Goal: Task Accomplishment & Management: Manage account settings

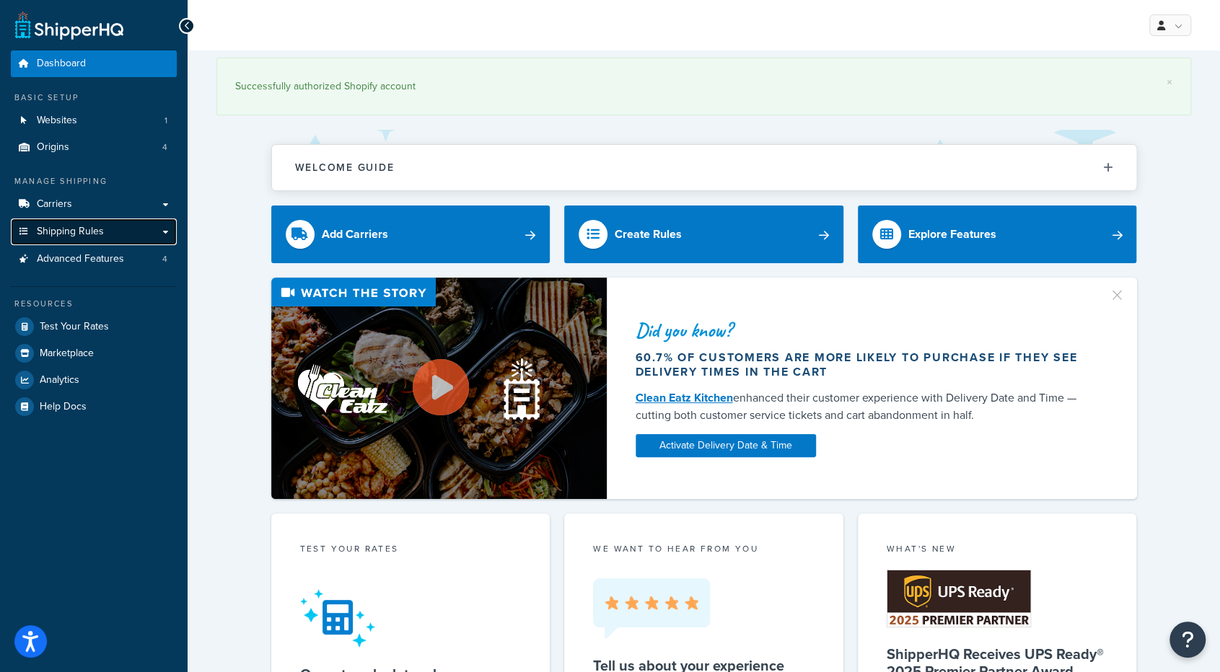
click at [146, 230] on link "Shipping Rules" at bounding box center [94, 232] width 166 height 27
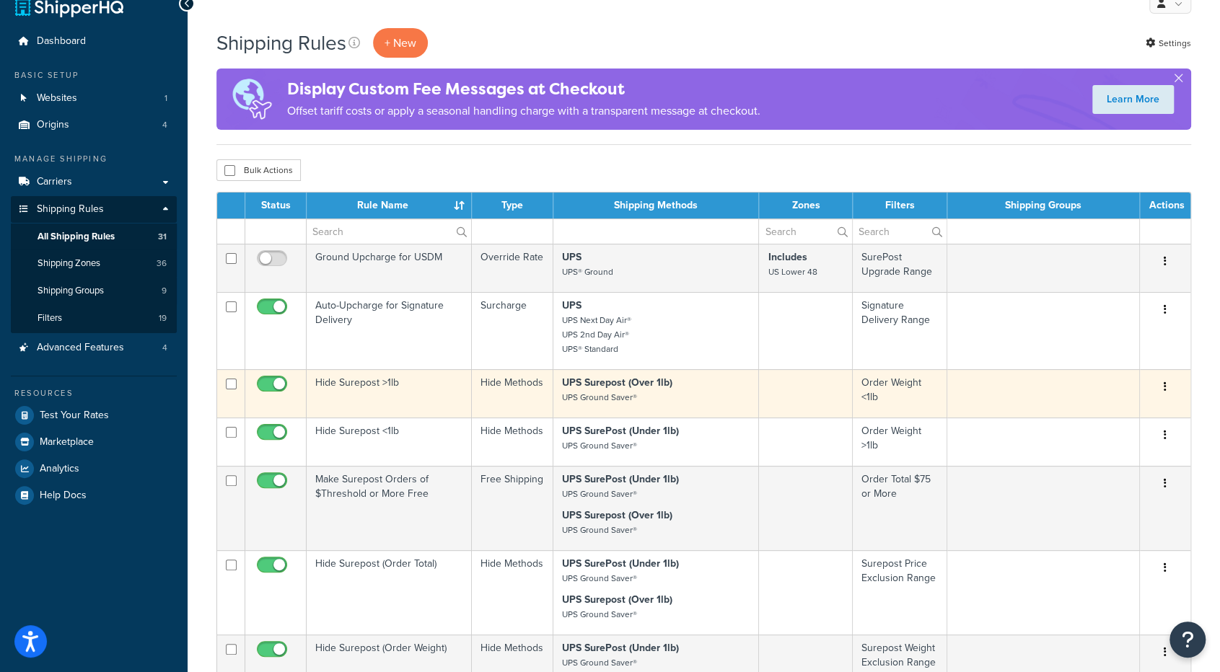
scroll to position [23, 0]
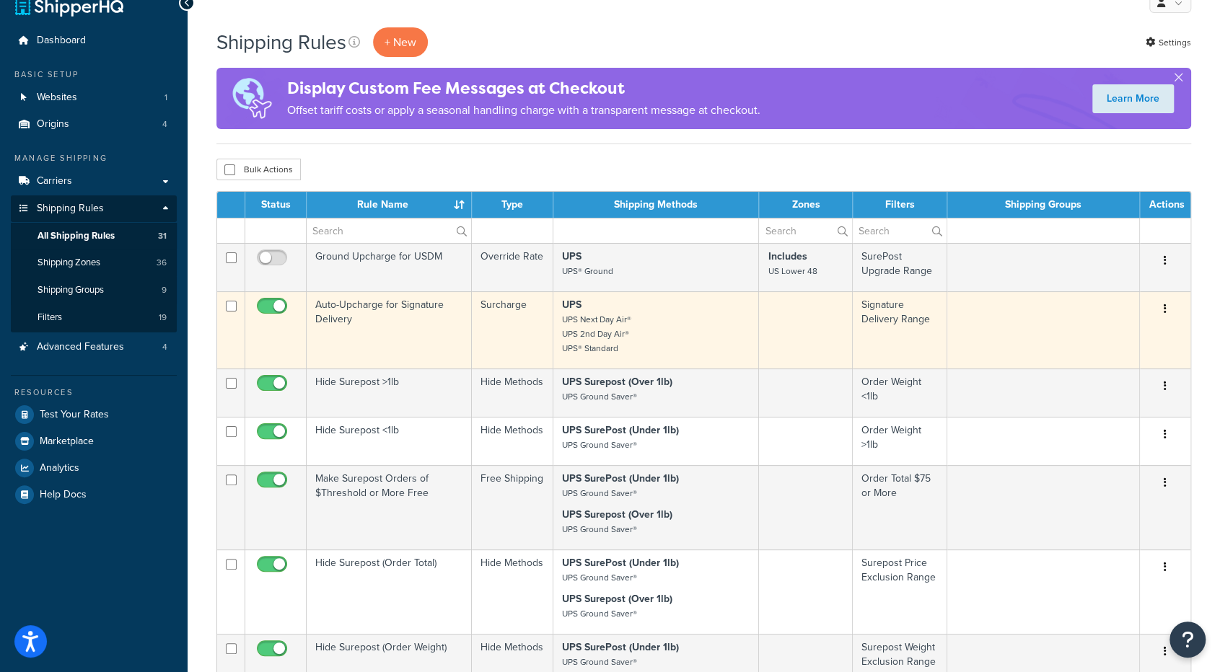
click at [1168, 307] on button "button" at bounding box center [1165, 309] width 20 height 23
click at [1127, 340] on link "Edit" at bounding box center [1117, 337] width 114 height 30
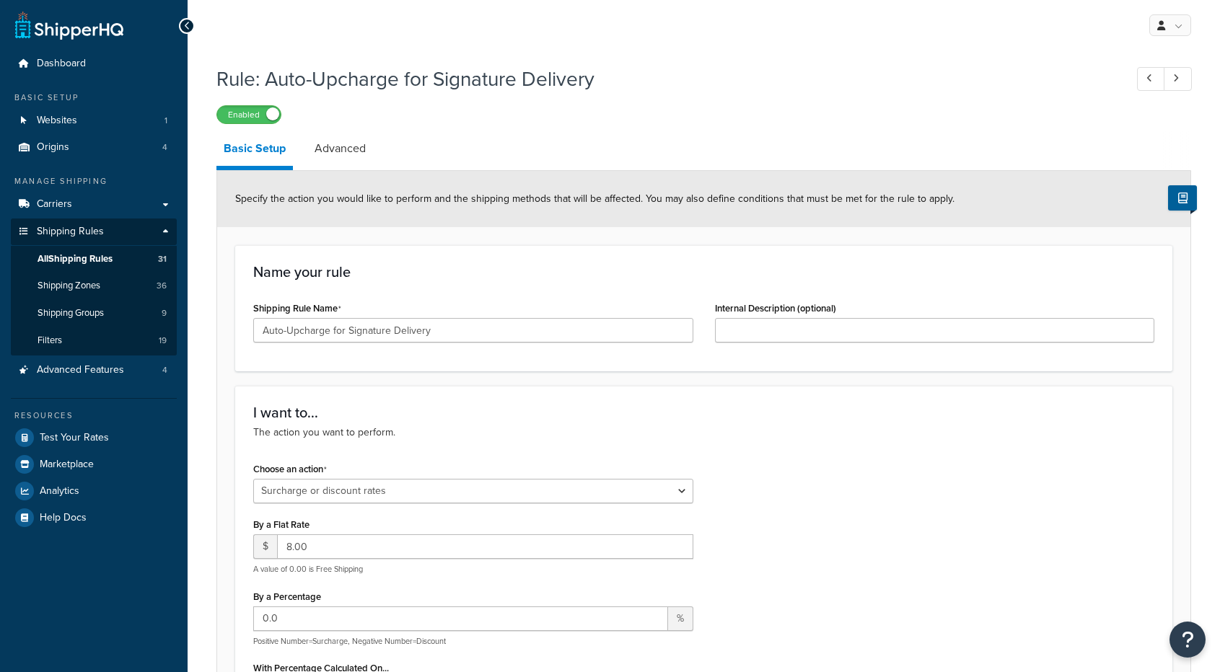
select select "SURCHARGE"
select select "ORDER"
select select "LOCATION"
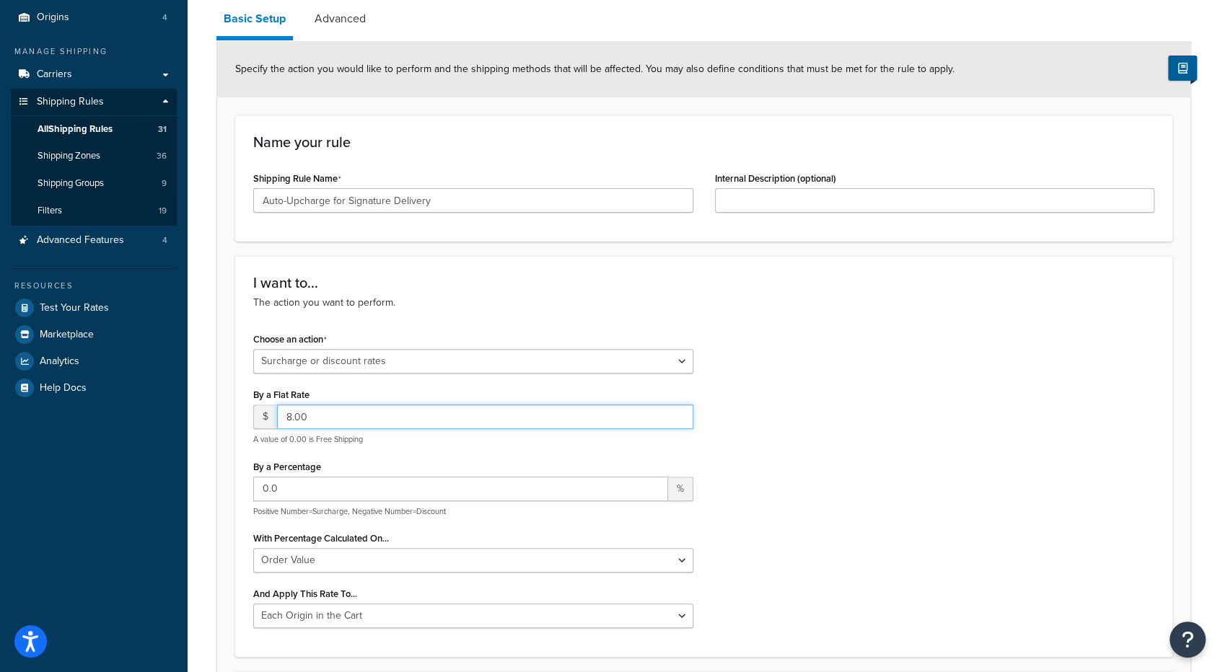
drag, startPoint x: 639, startPoint y: 420, endPoint x: 338, endPoint y: 412, distance: 300.9
click at [338, 412] on input "8.00" at bounding box center [485, 417] width 416 height 25
type input "8"
click at [326, 490] on input "0.0" at bounding box center [460, 489] width 415 height 25
type input "0"
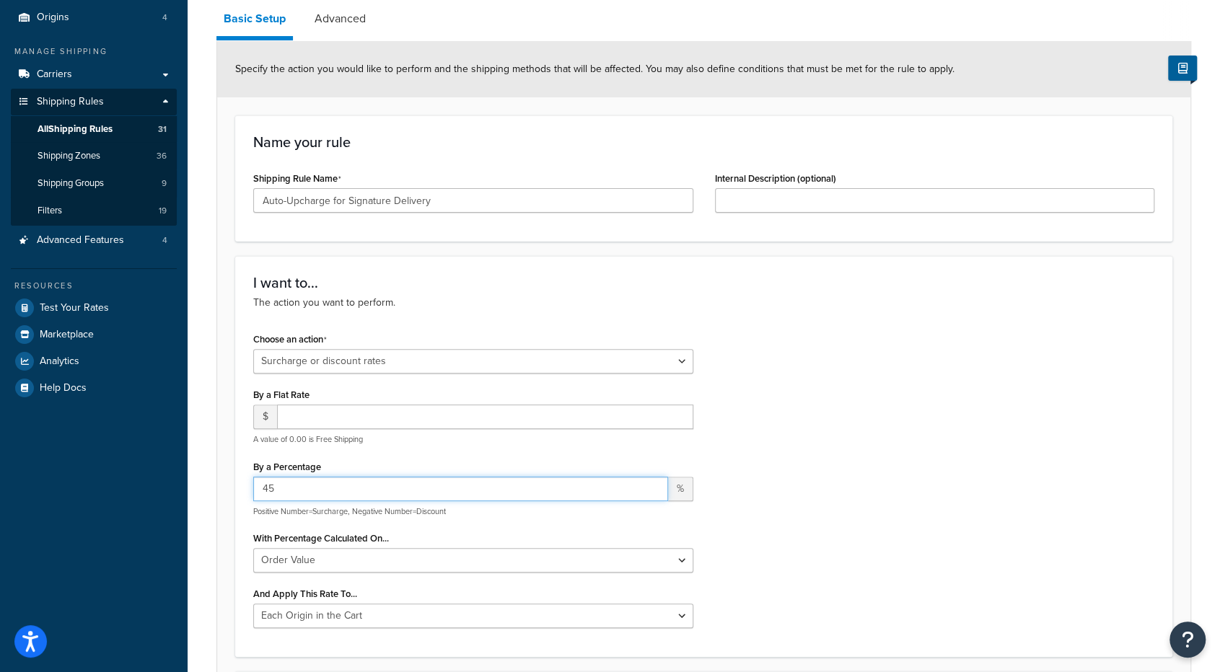
type input "45"
click at [840, 422] on div "Choose an action Choose an action Override Rates Surcharge or discount rates Hi…" at bounding box center [703, 484] width 923 height 310
drag, startPoint x: 326, startPoint y: 490, endPoint x: 232, endPoint y: 495, distance: 93.9
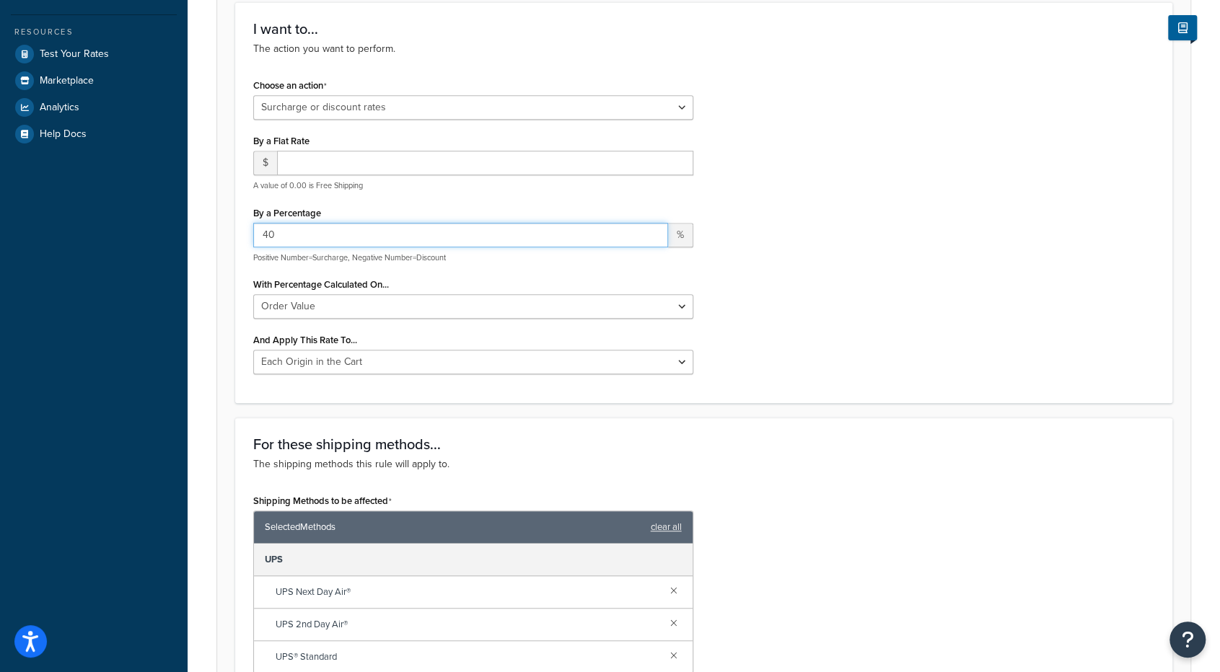
scroll to position [385, 0]
type input "40"
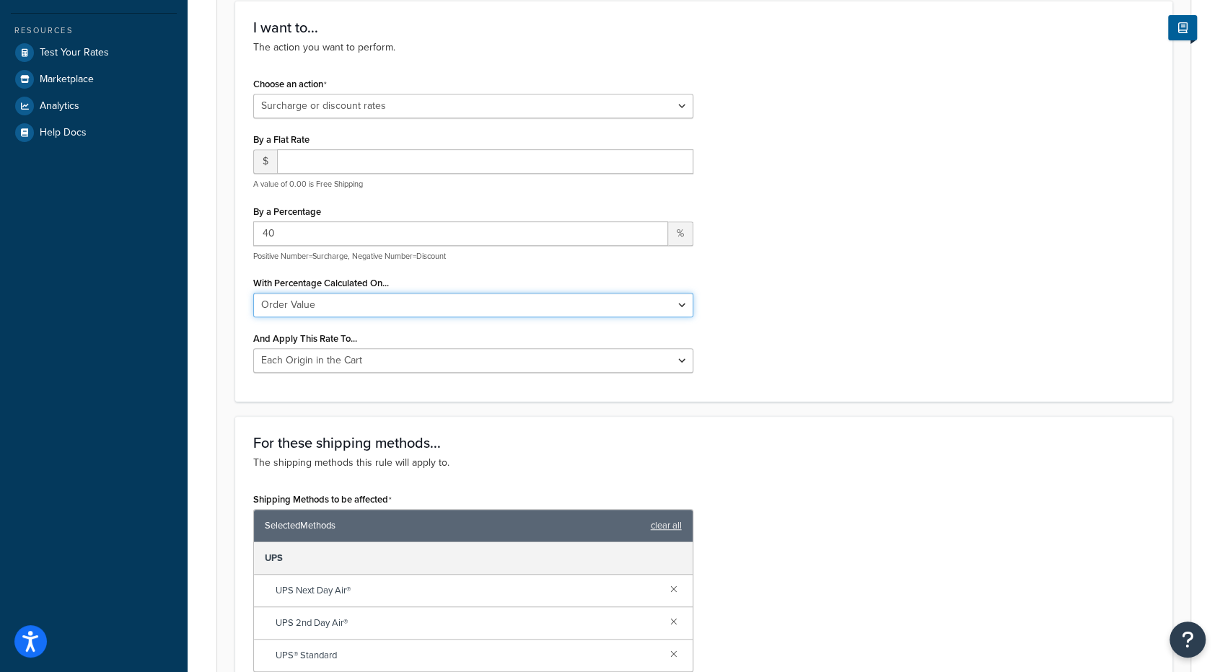
click at [668, 307] on select "Shipping Price Order Value" at bounding box center [473, 305] width 440 height 25
select select "SHIPPING"
click at [253, 293] on select "Shipping Price Order Value" at bounding box center [473, 305] width 440 height 25
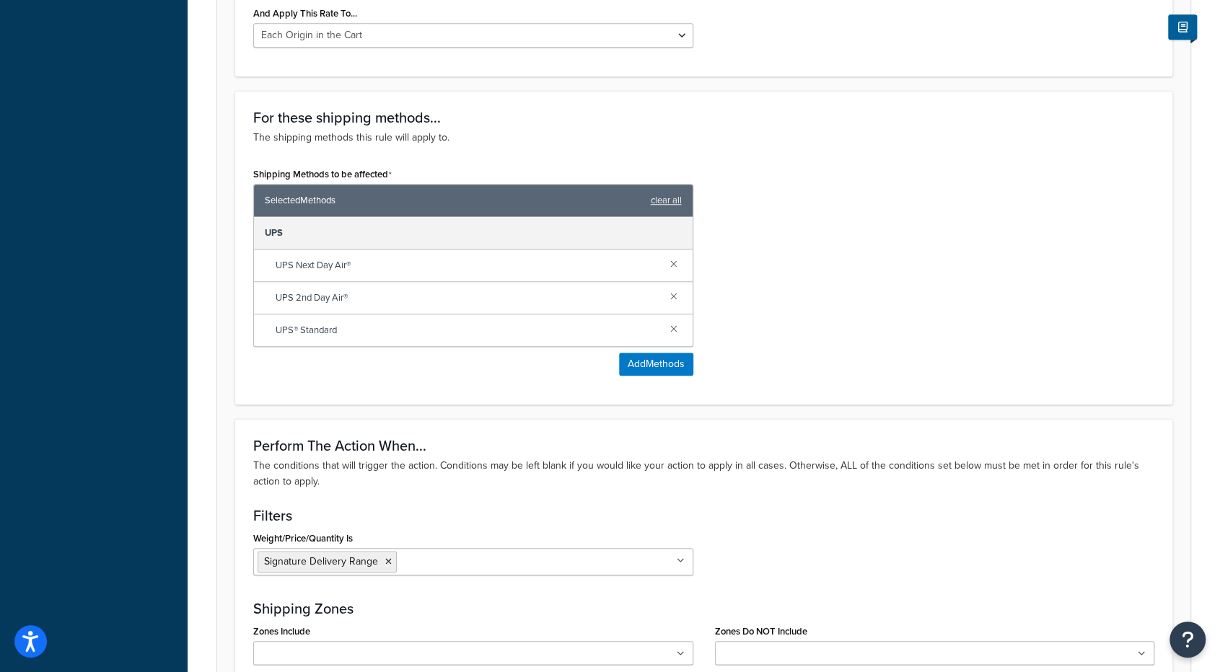
scroll to position [1066, 0]
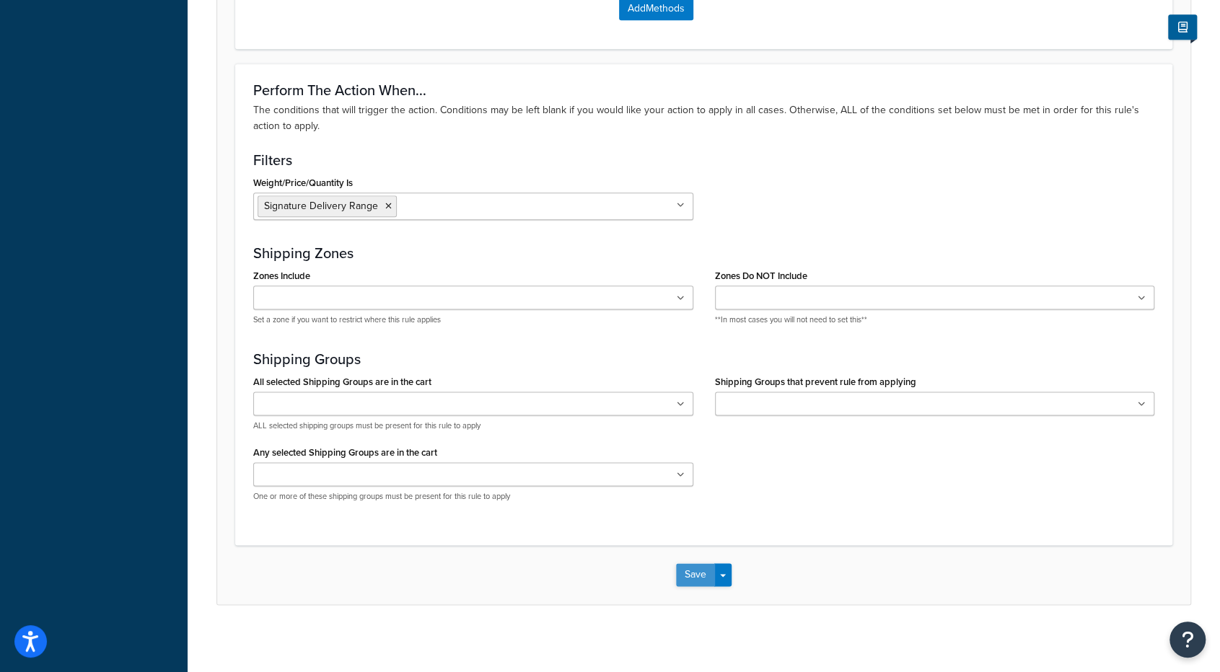
click at [682, 564] on button "Save" at bounding box center [695, 574] width 39 height 23
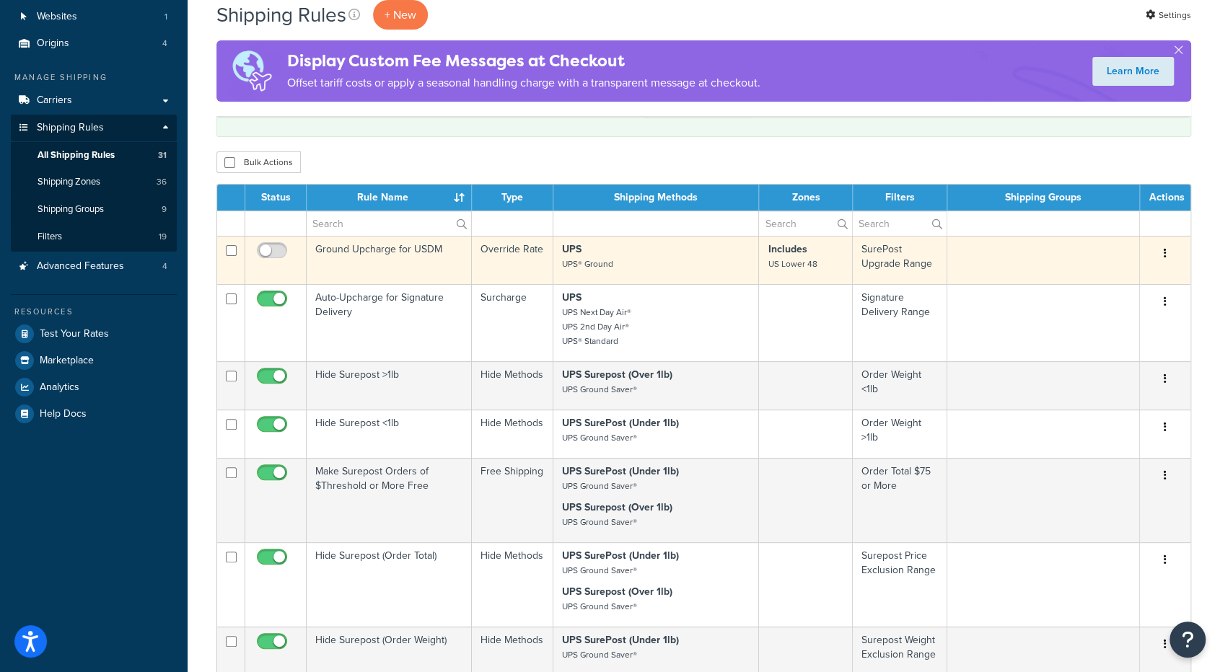
scroll to position [111, 0]
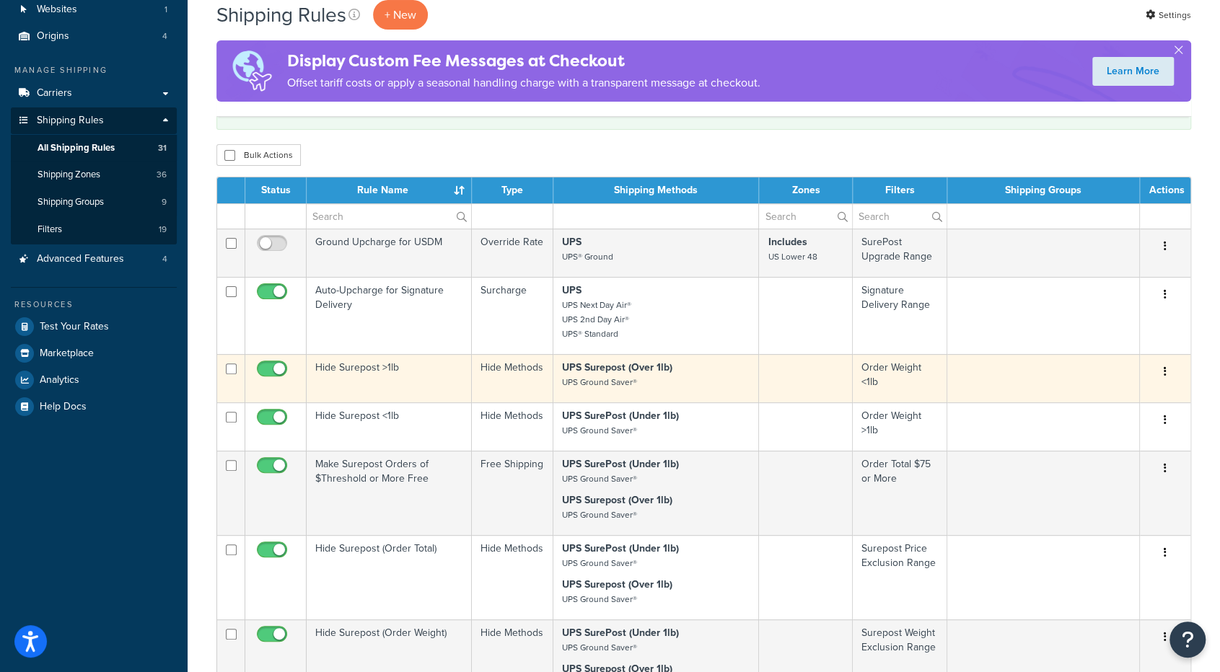
click at [1169, 369] on button "button" at bounding box center [1165, 372] width 20 height 23
click at [1125, 400] on link "Edit" at bounding box center [1117, 399] width 114 height 30
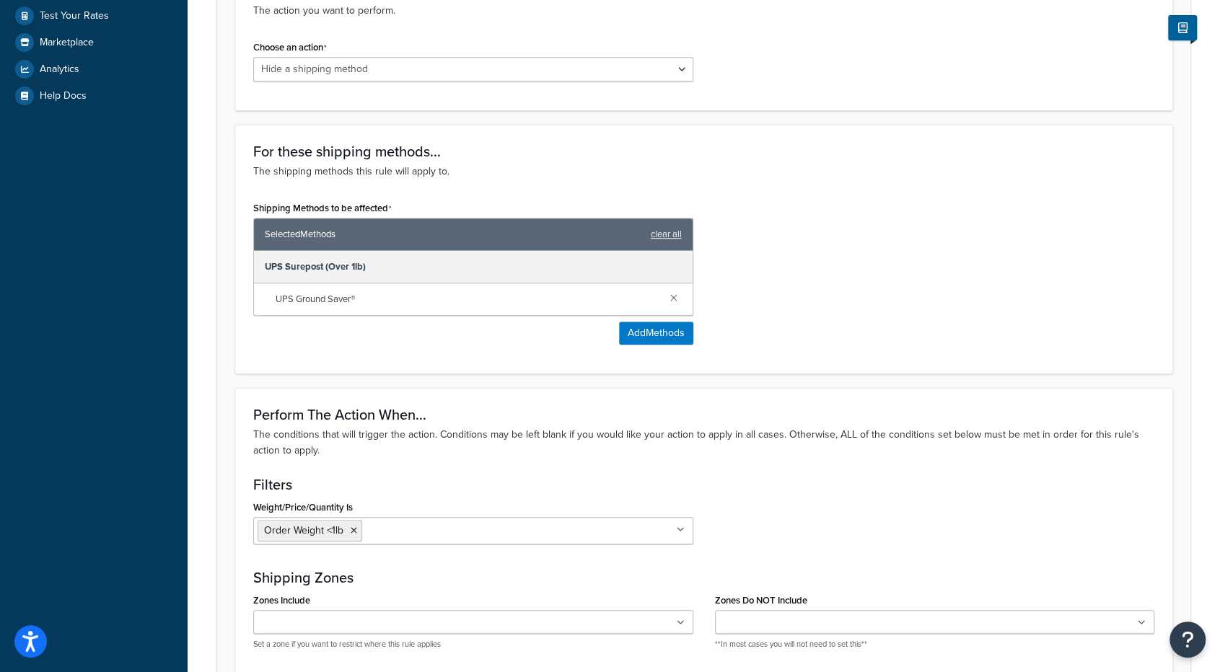
scroll to position [138, 0]
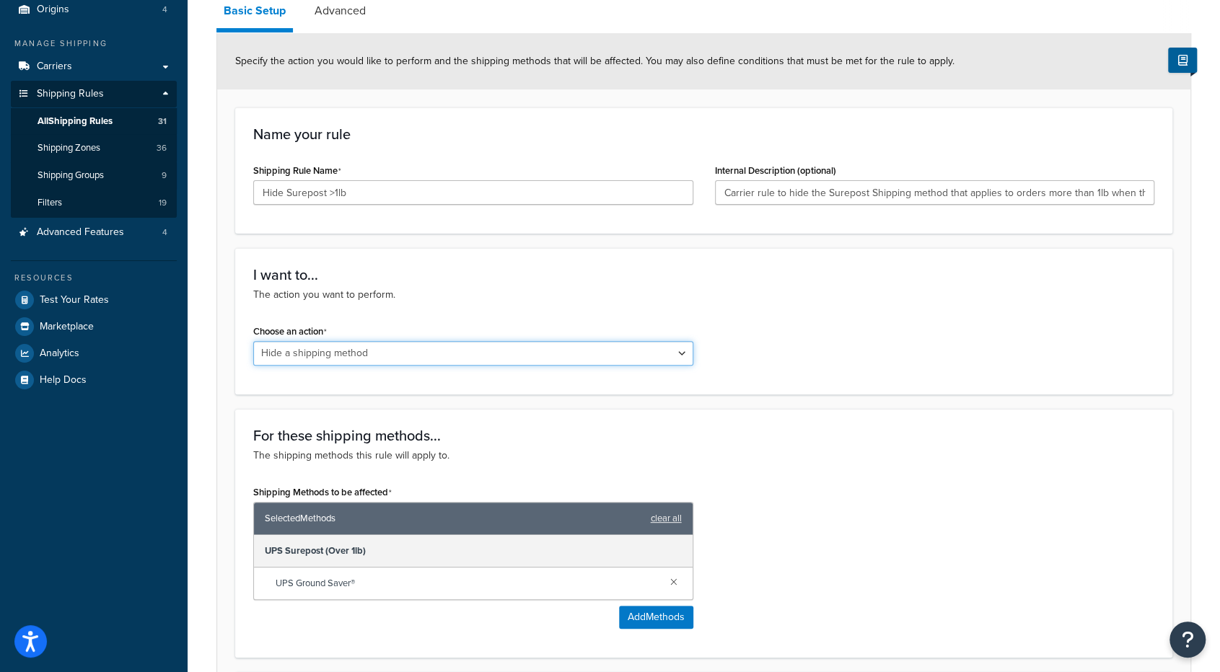
click at [548, 353] on select "Choose an action Override Rates Surcharge or discount rates Hide a shipping met…" at bounding box center [473, 353] width 440 height 25
select select "SURCHARGE"
click at [253, 341] on select "Choose an action Override Rates Surcharge or discount rates Hide a shipping met…" at bounding box center [473, 353] width 440 height 25
select select "ORDER"
select select "LOCATION"
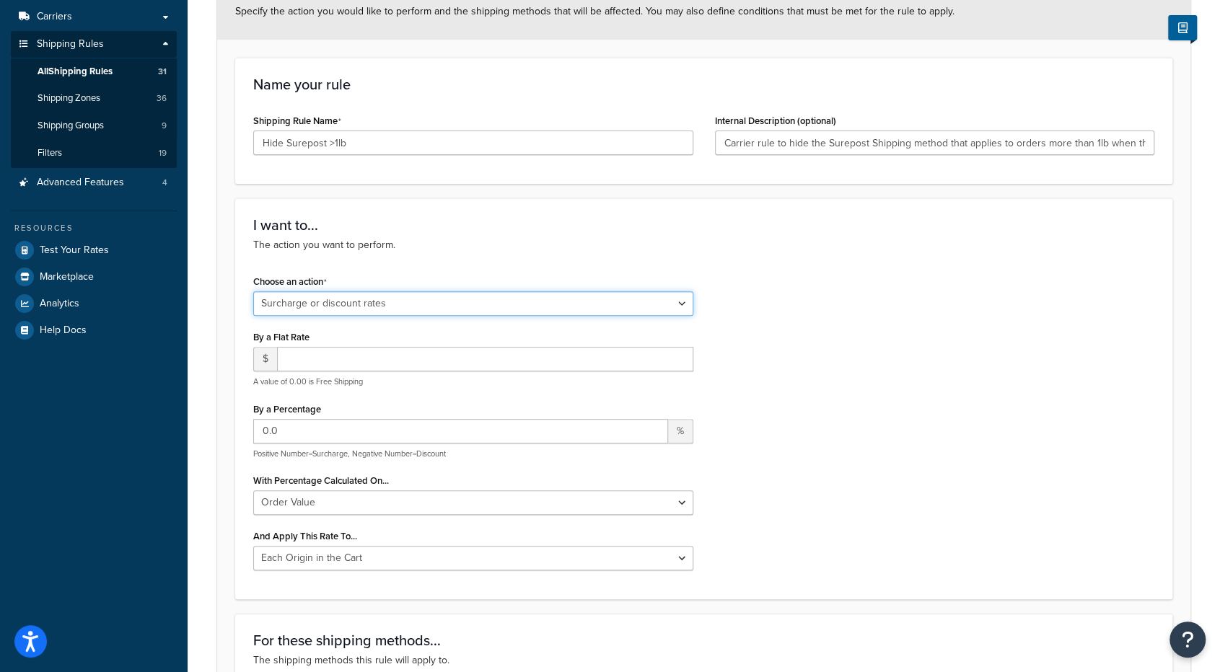
scroll to position [191, 0]
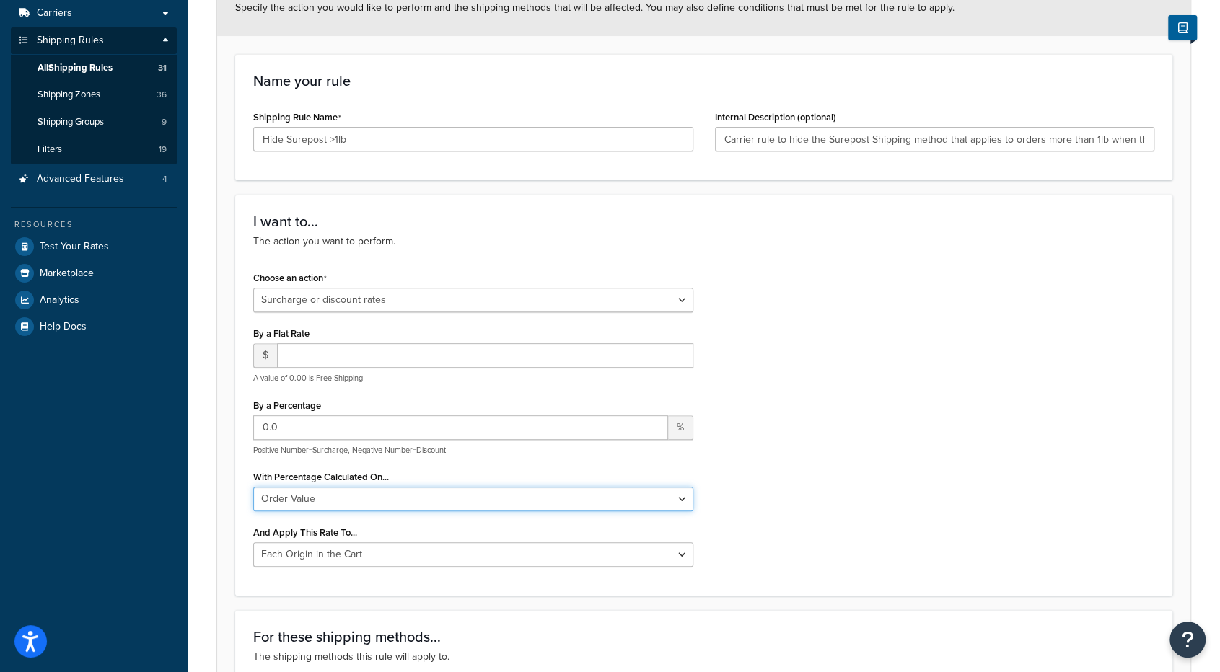
click at [440, 499] on select "Shipping Price Order Value" at bounding box center [473, 499] width 440 height 25
select select "SHIPPING"
click at [253, 487] on select "Shipping Price Order Value" at bounding box center [473, 499] width 440 height 25
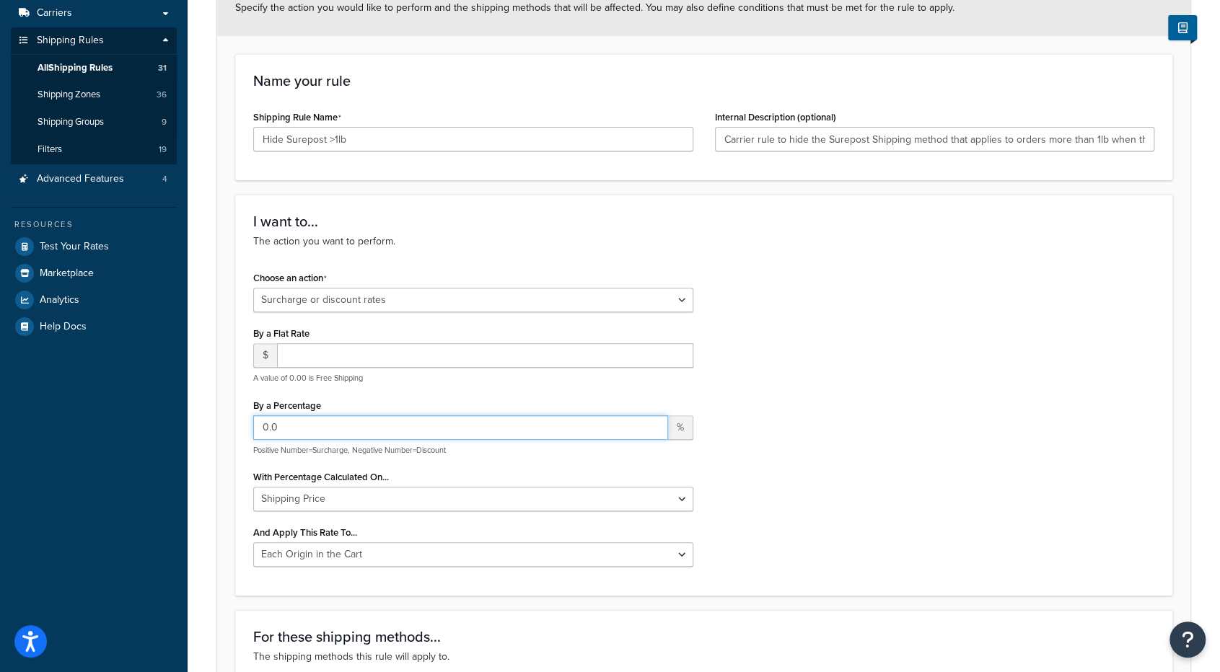
click at [426, 421] on input "0.0" at bounding box center [460, 427] width 415 height 25
type input "0"
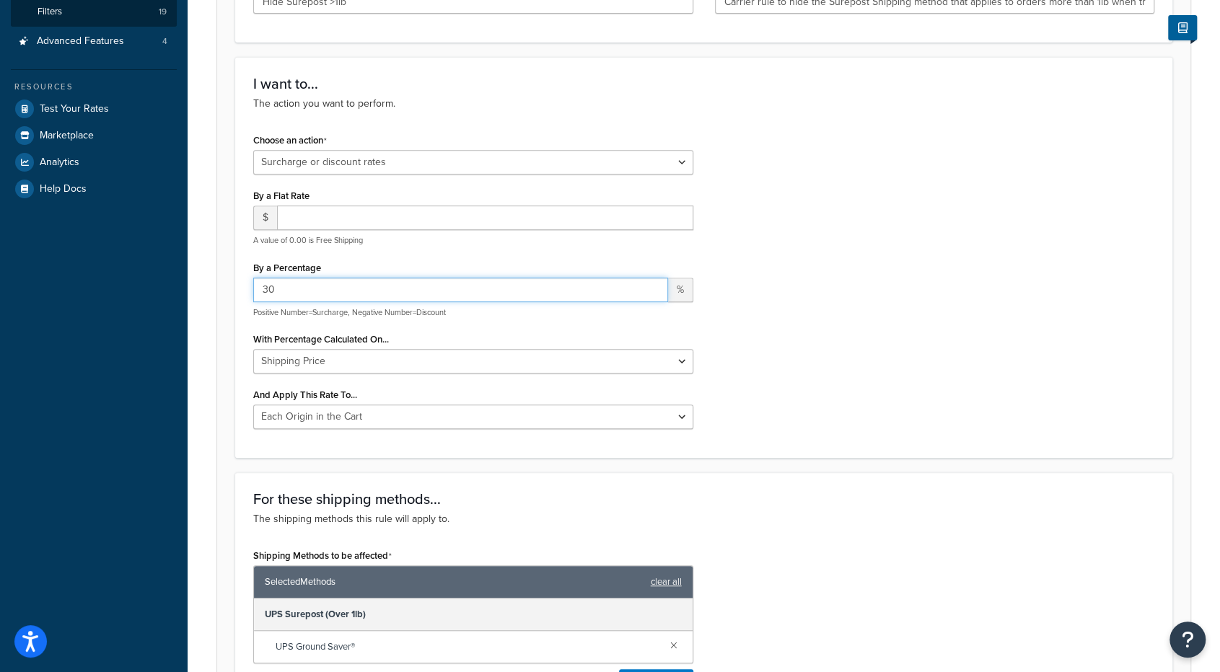
scroll to position [330, 0]
type input "30"
click at [639, 415] on select "Entire Cart Each Shipment in the Cart Each Origin in the Cart Each Shipping Gro…" at bounding box center [473, 416] width 440 height 25
click at [764, 399] on div "Choose an action Choose an action Override Rates Surcharge or discount rates Hi…" at bounding box center [703, 284] width 923 height 310
click at [616, 428] on div "Choose an action Choose an action Override Rates Surcharge or discount rates Hi…" at bounding box center [473, 284] width 462 height 310
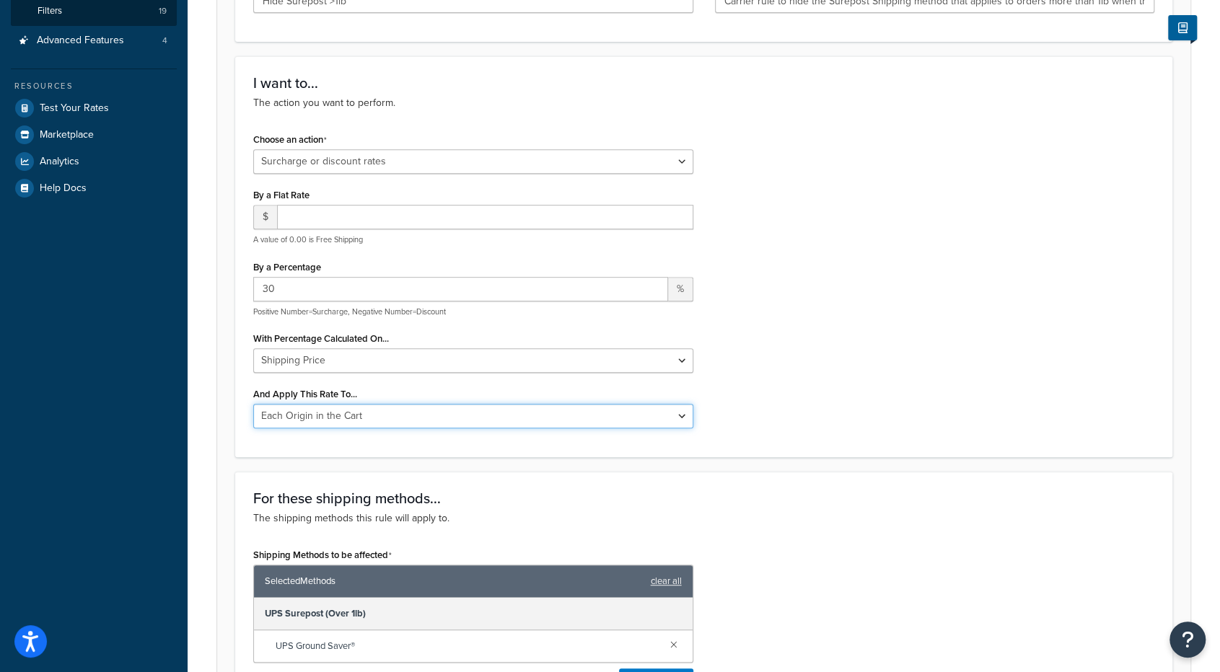
click at [623, 410] on select "Entire Cart Each Shipment in the Cart Each Origin in the Cart Each Shipping Gro…" at bounding box center [473, 416] width 440 height 25
click at [253, 404] on select "Entire Cart Each Shipment in the Cart Each Origin in the Cart Each Shipping Gro…" at bounding box center [473, 416] width 440 height 25
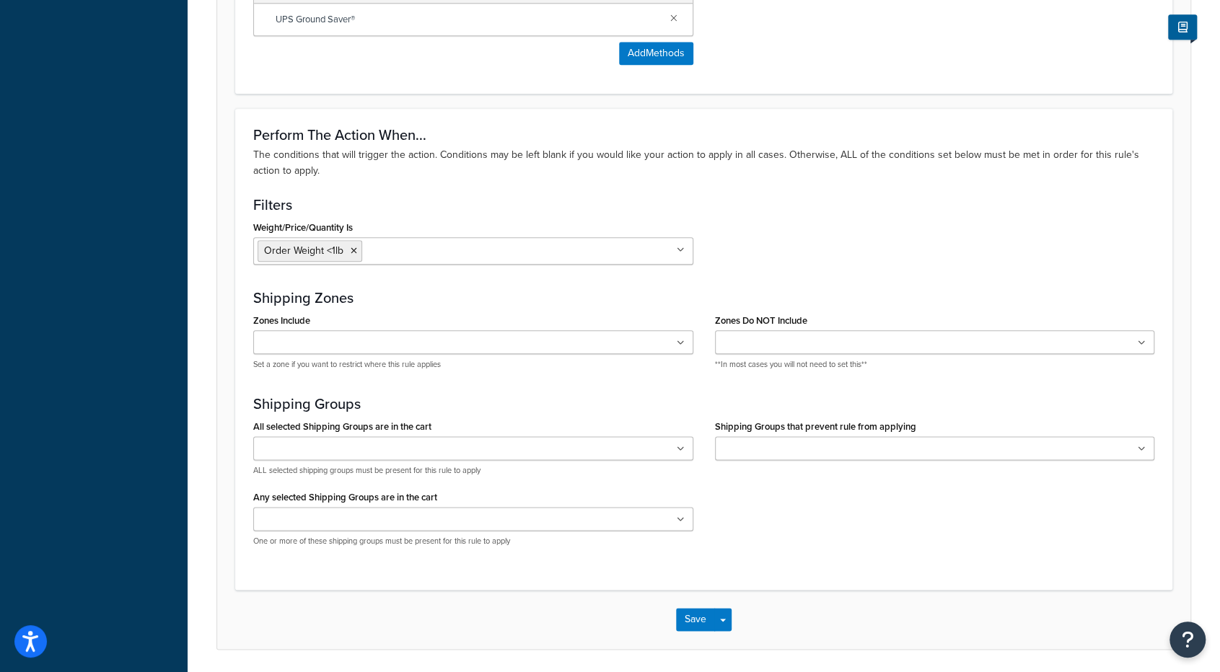
scroll to position [957, 0]
click at [694, 607] on button "Save" at bounding box center [695, 618] width 39 height 23
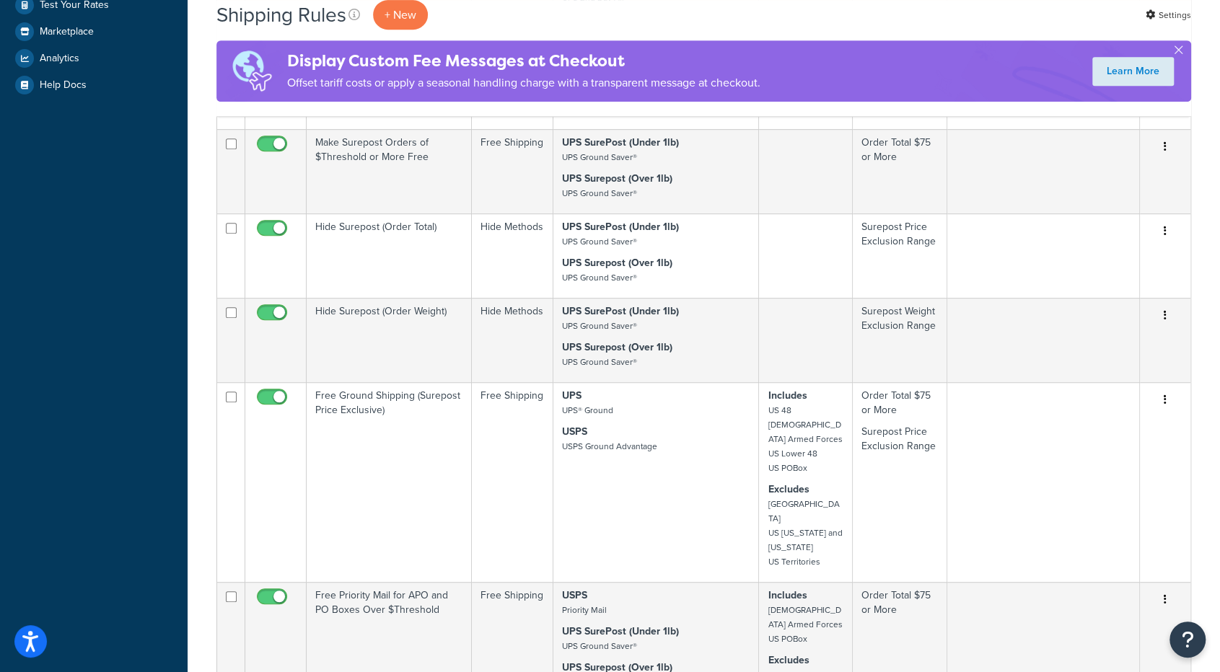
scroll to position [434, 0]
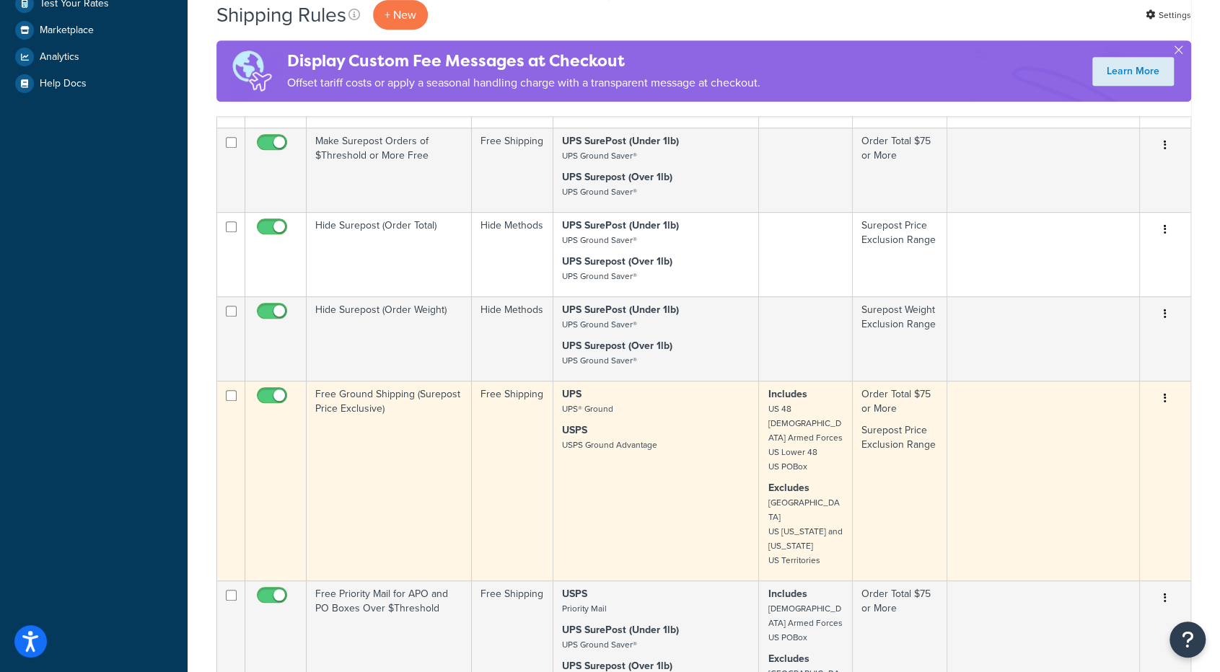
click at [1163, 395] on icon "button" at bounding box center [1164, 398] width 3 height 10
click at [1128, 418] on link "Edit" at bounding box center [1117, 426] width 114 height 30
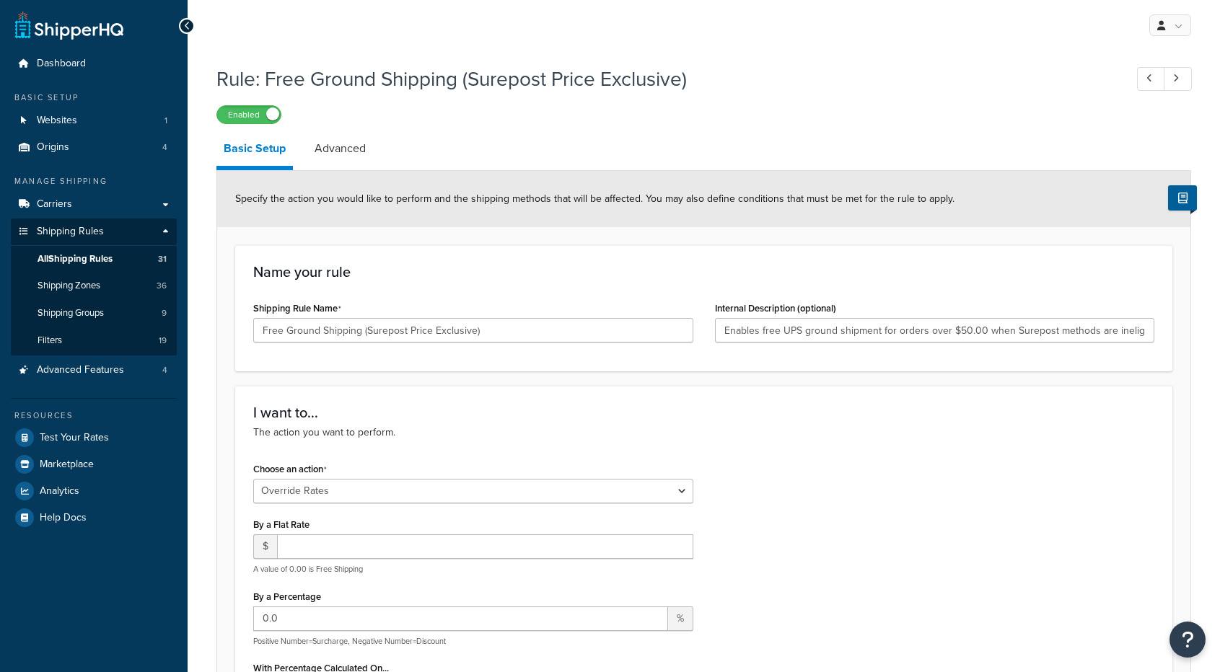
select select "OVERRIDE"
click at [489, 421] on div "I want to... The action you want to perform." at bounding box center [703, 423] width 901 height 36
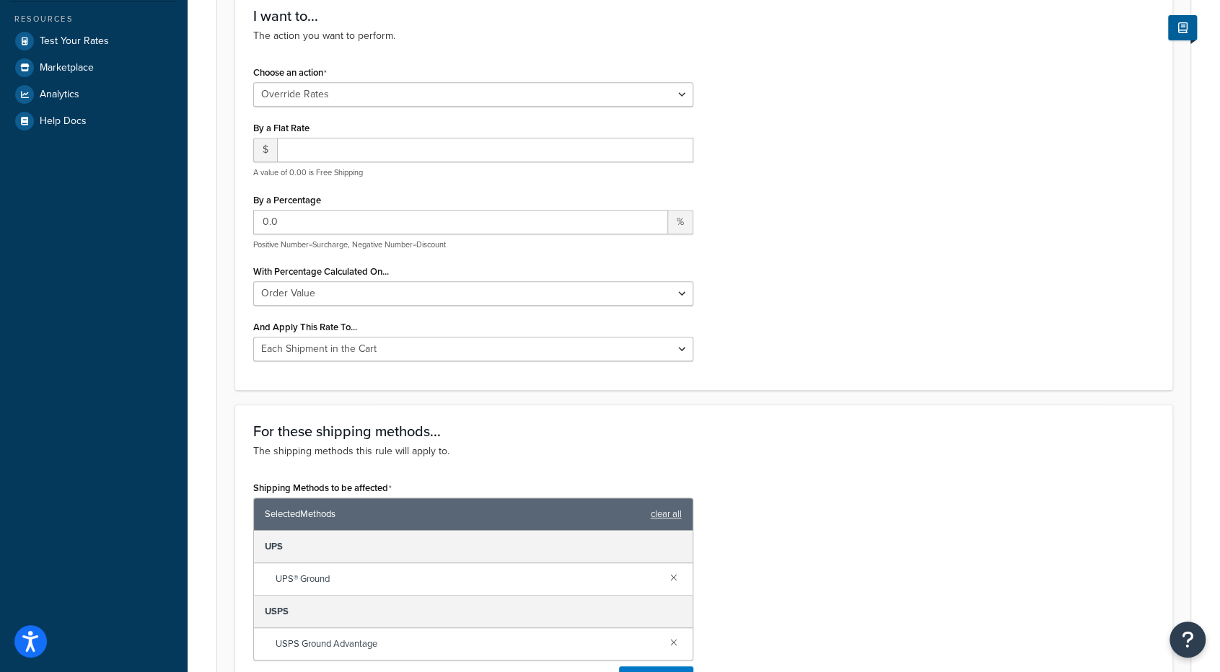
scroll to position [393, 0]
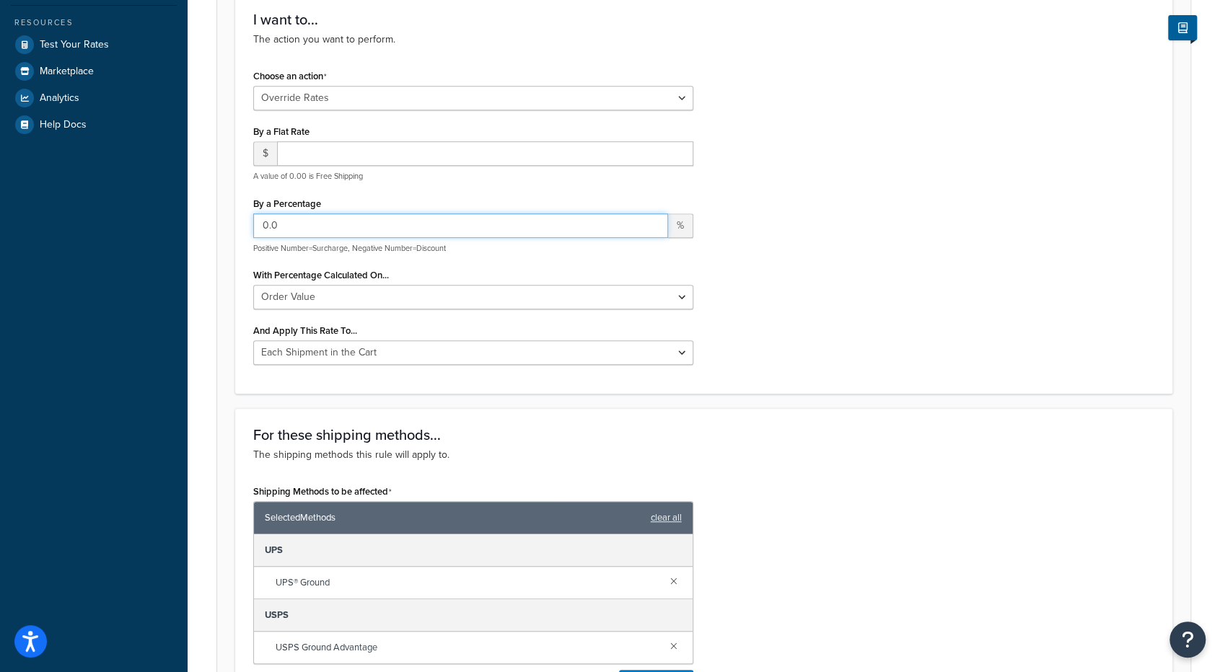
click at [351, 221] on input "0.0" at bounding box center [460, 226] width 415 height 25
type input "0"
type input "30"
click at [859, 263] on div "Choose an action Choose an action Override Rates Surcharge or discount rates Hi…" at bounding box center [703, 221] width 923 height 310
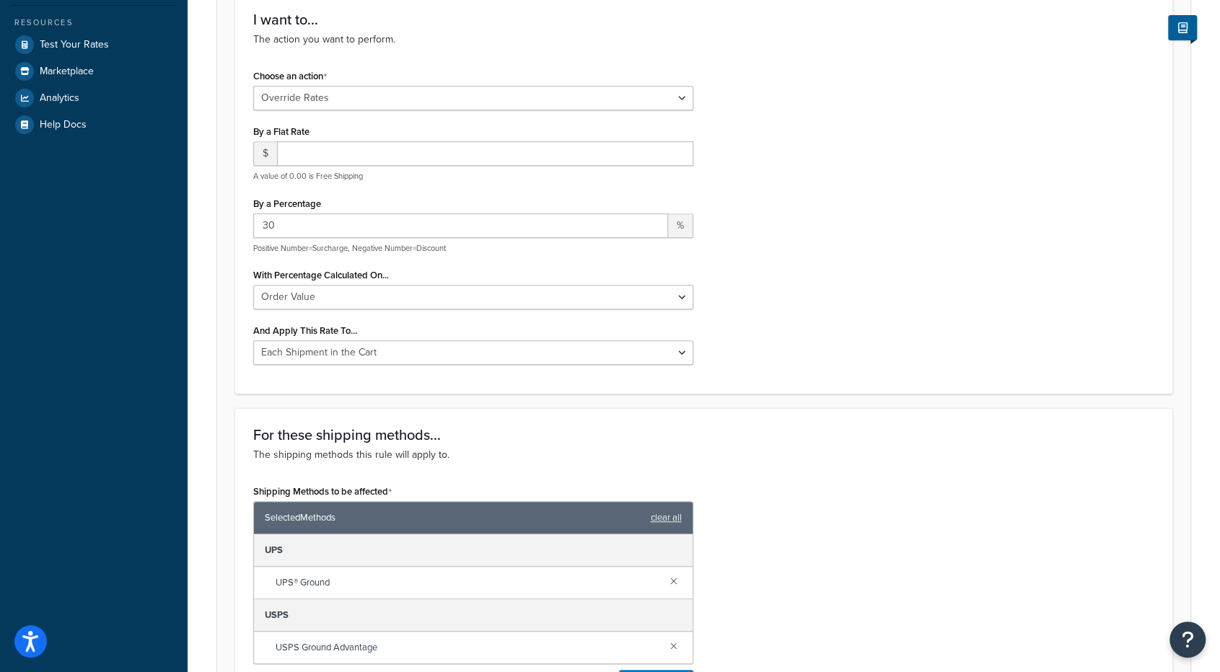
click at [599, 281] on div "With Percentage Calculated On... Order Value" at bounding box center [473, 287] width 440 height 45
click at [654, 291] on select "Order Value" at bounding box center [473, 297] width 440 height 25
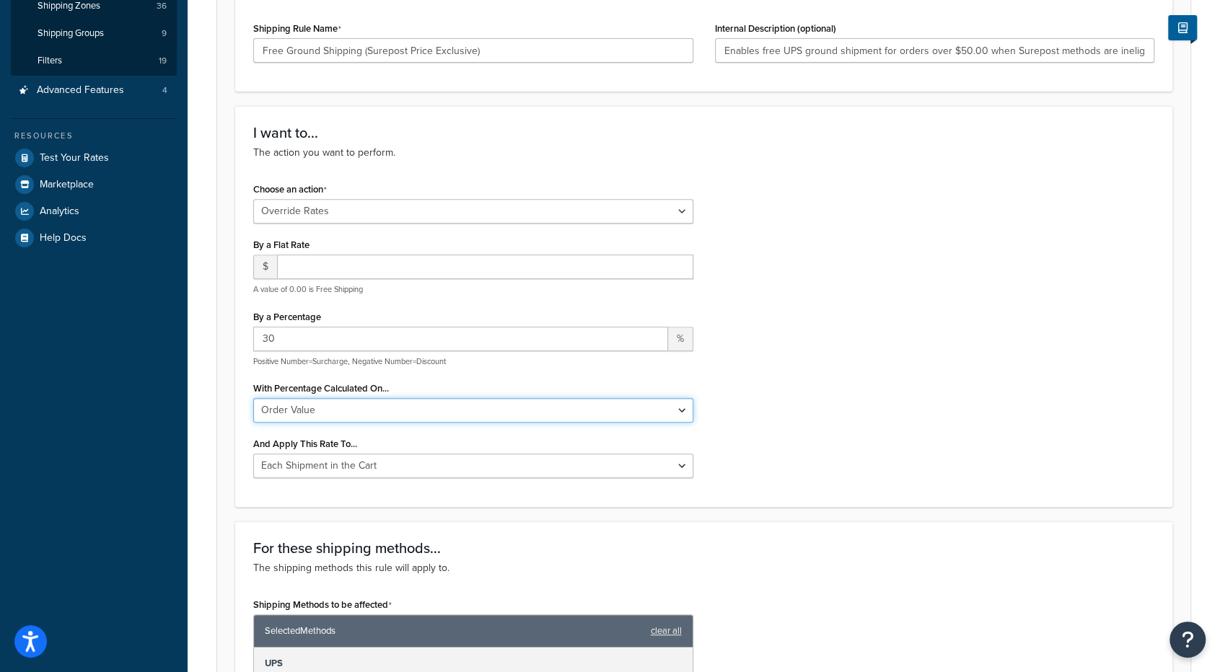
scroll to position [0, 0]
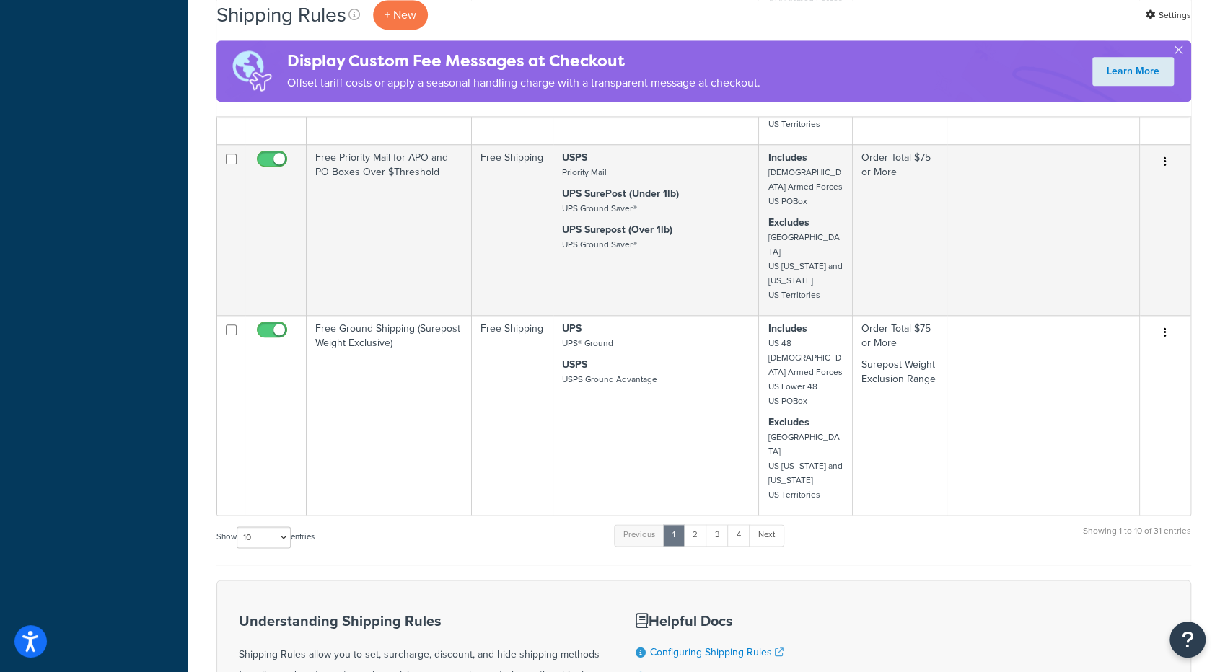
scroll to position [871, 0]
drag, startPoint x: 542, startPoint y: 355, endPoint x: 537, endPoint y: 516, distance: 160.9
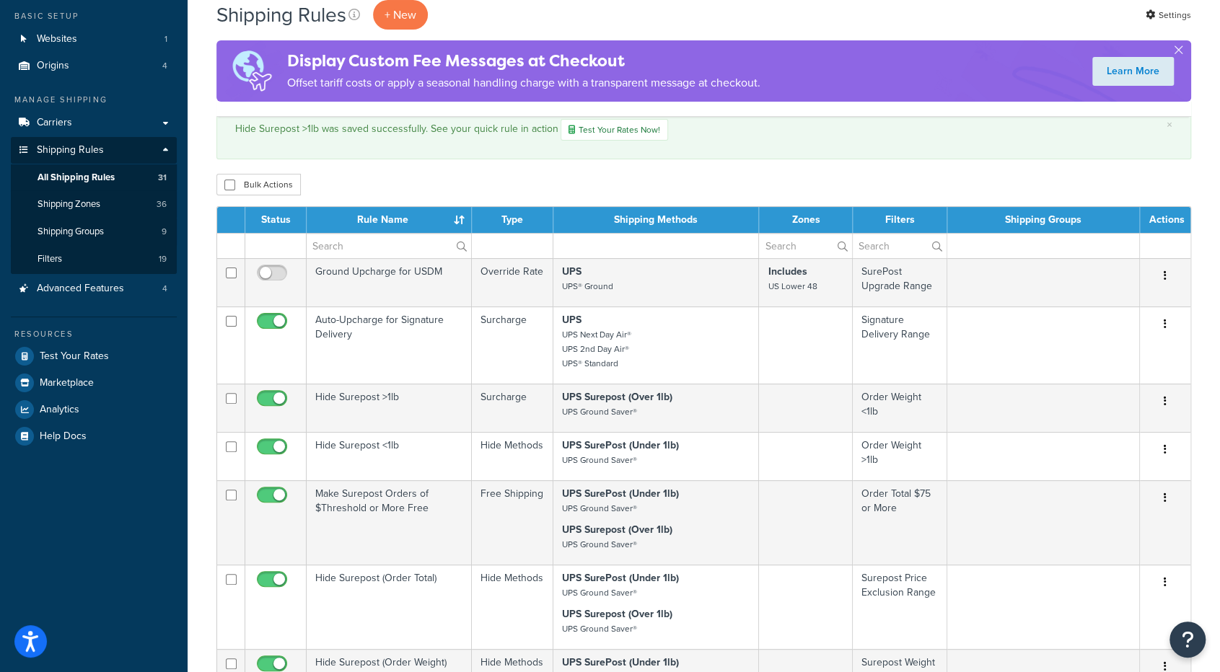
scroll to position [80, 0]
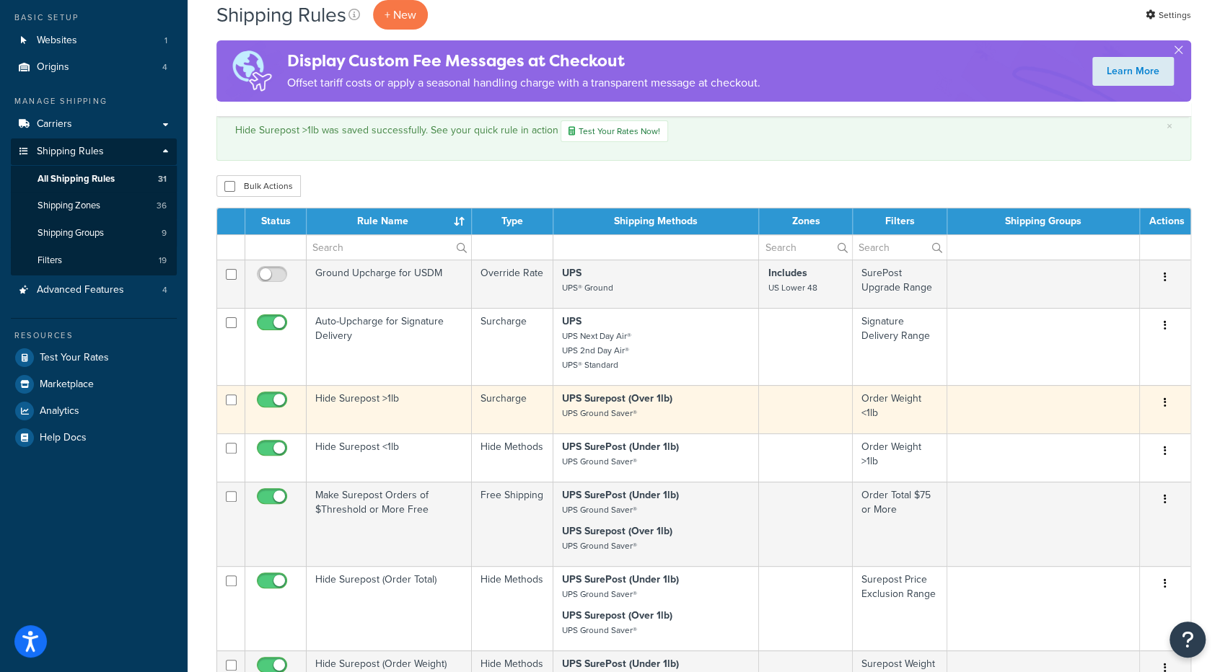
click at [1162, 402] on button "button" at bounding box center [1165, 403] width 20 height 23
click at [1137, 427] on link "Edit" at bounding box center [1117, 430] width 114 height 30
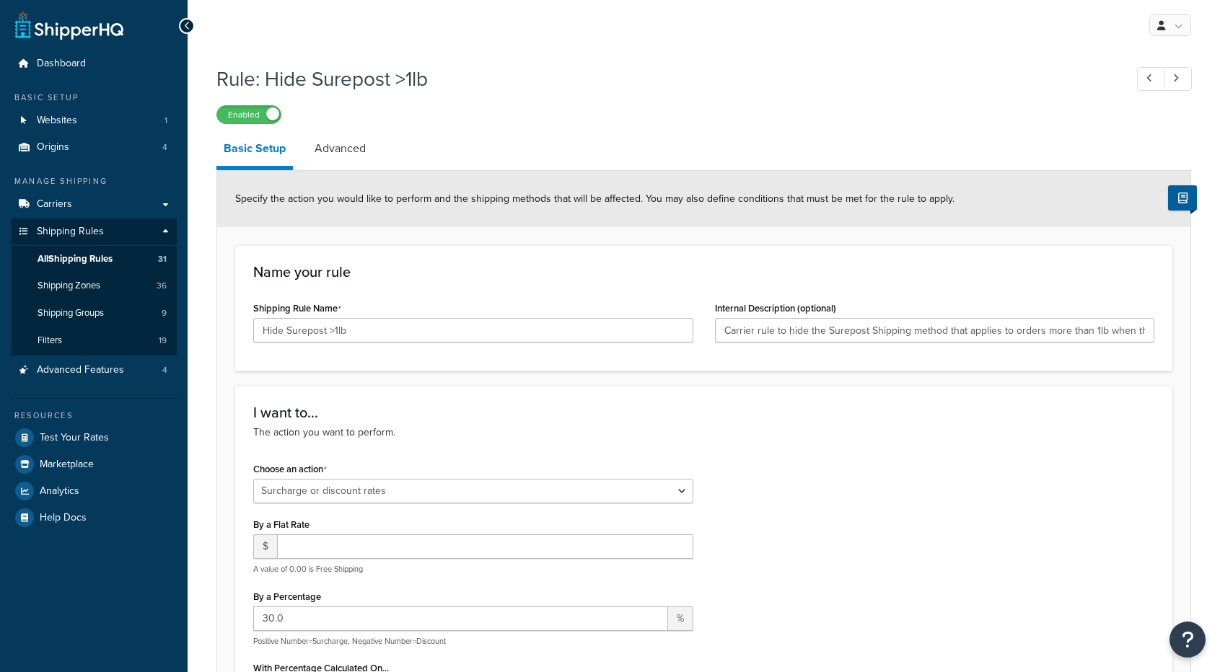
select select "SURCHARGE"
select select "LOCATION"
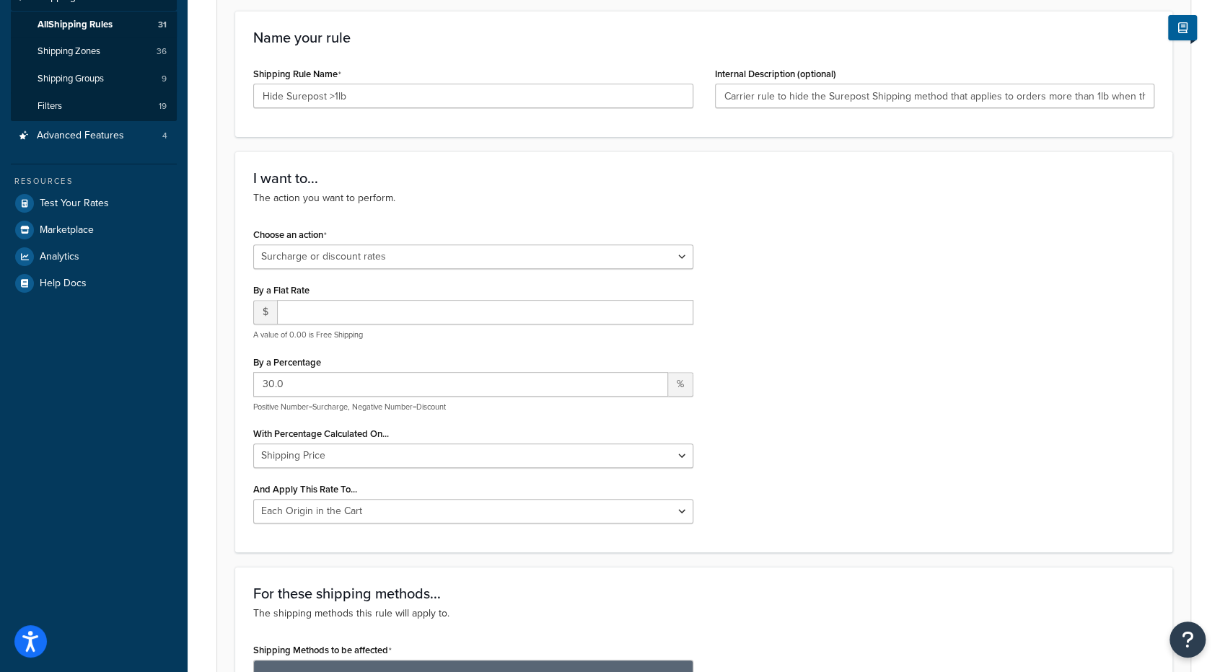
scroll to position [235, 0]
drag, startPoint x: 491, startPoint y: 392, endPoint x: 217, endPoint y: 400, distance: 274.2
click at [217, 400] on form "Specify the action you would like to perform and the shipping methods that will…" at bounding box center [703, 653] width 973 height 1435
type input "0"
click at [767, 286] on div "Choose an action Choose an action Override Rates Surcharge or discount rates Hi…" at bounding box center [703, 379] width 923 height 310
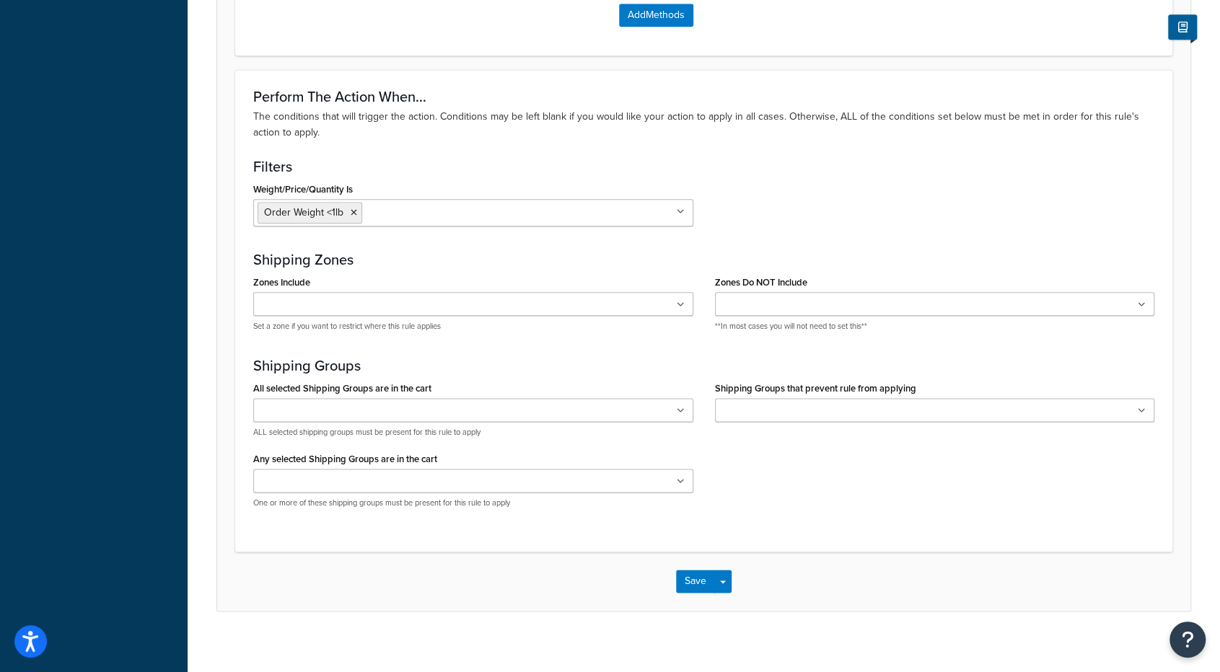
scroll to position [1001, 0]
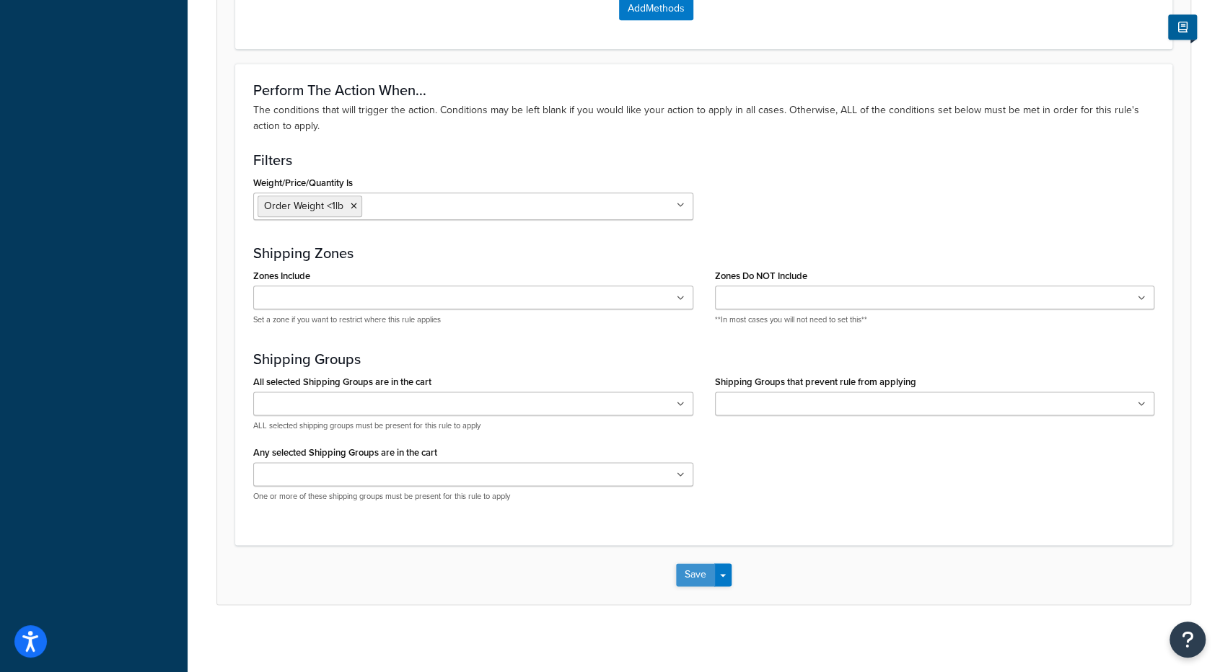
click at [705, 572] on button "Save" at bounding box center [695, 574] width 39 height 23
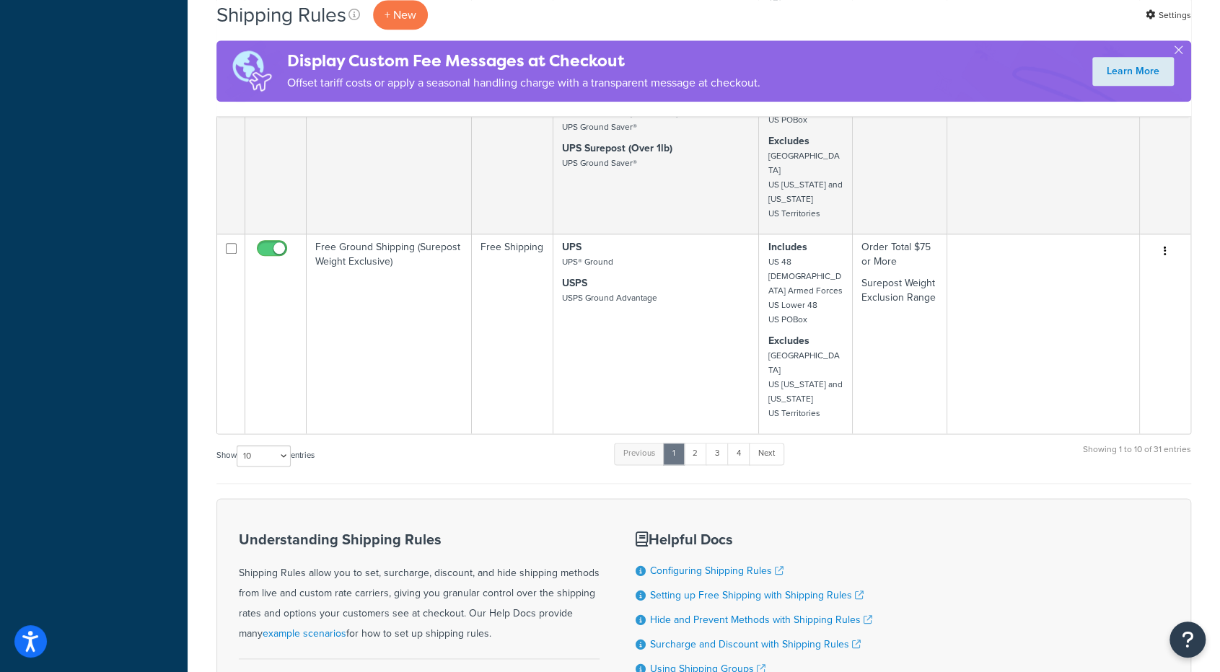
scroll to position [1035, 0]
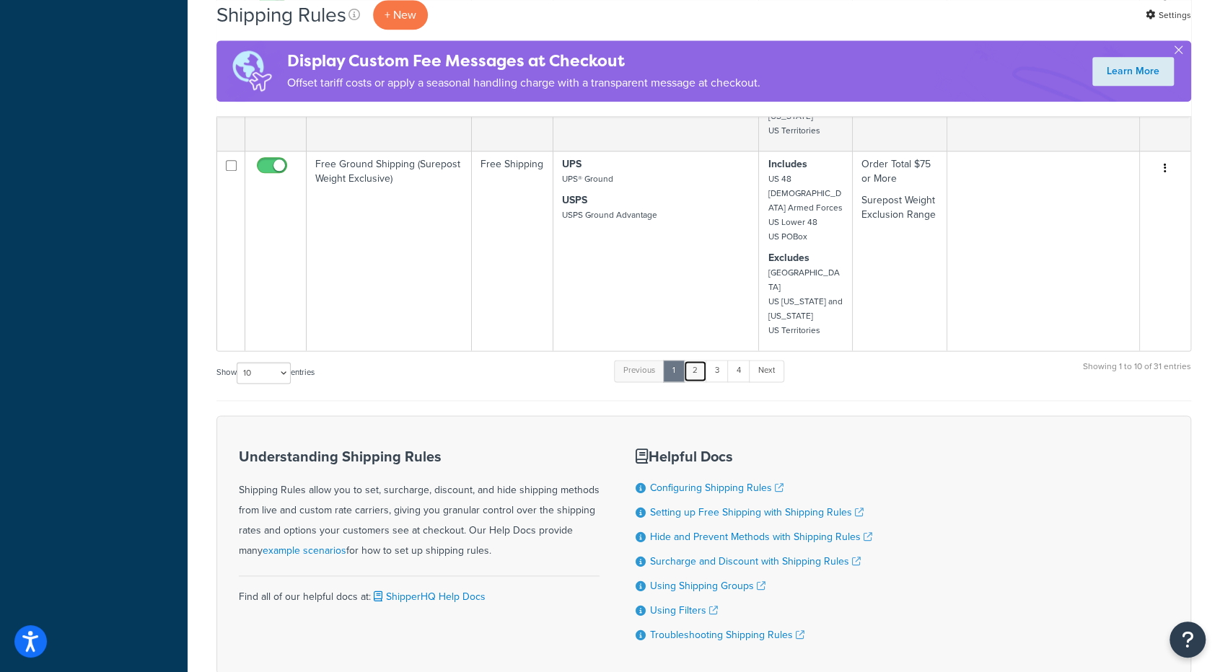
click at [700, 360] on link "2" at bounding box center [695, 371] width 24 height 22
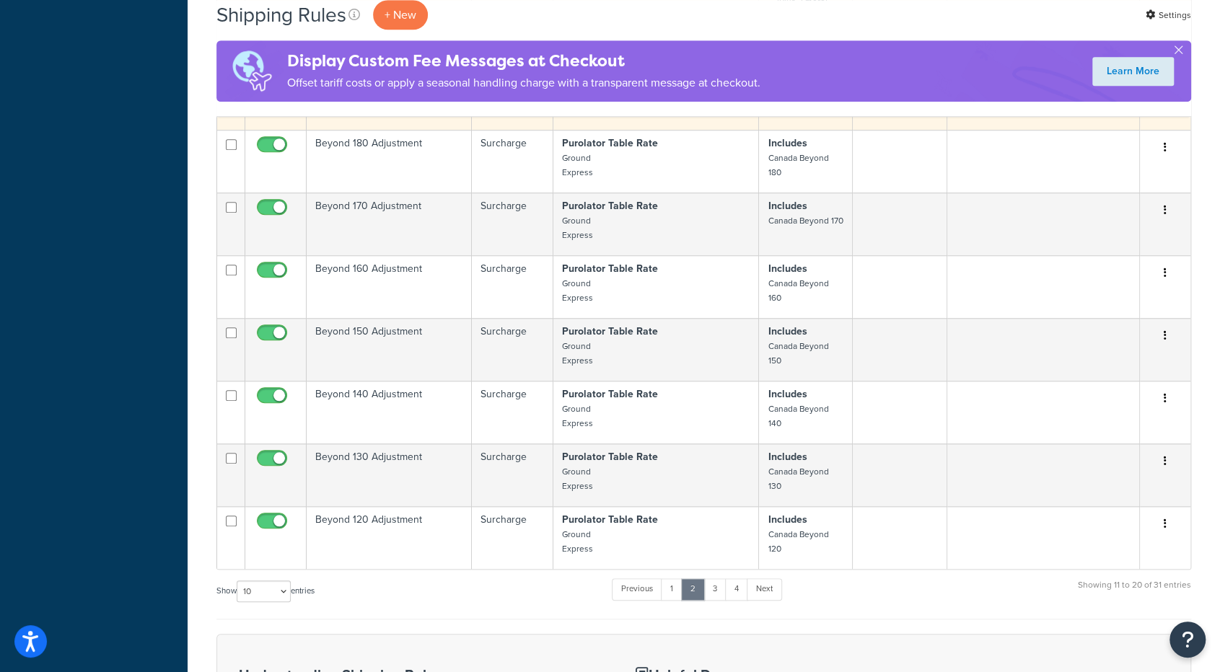
scroll to position [687, 0]
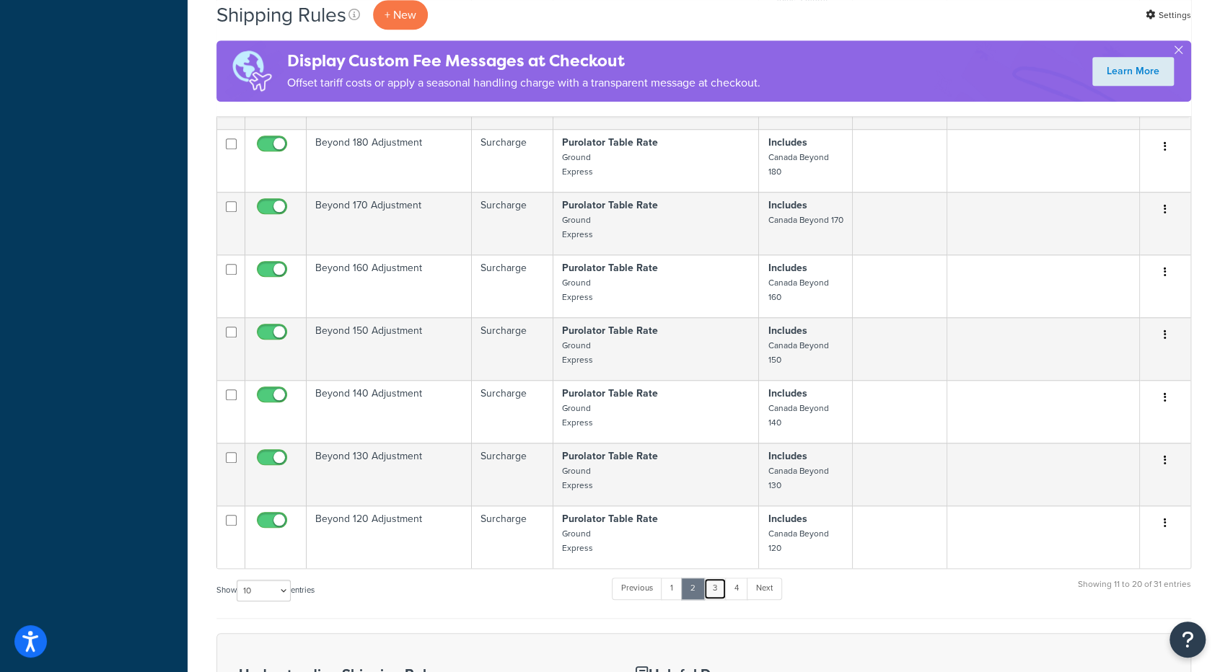
click at [716, 578] on link "3" at bounding box center [714, 589] width 23 height 22
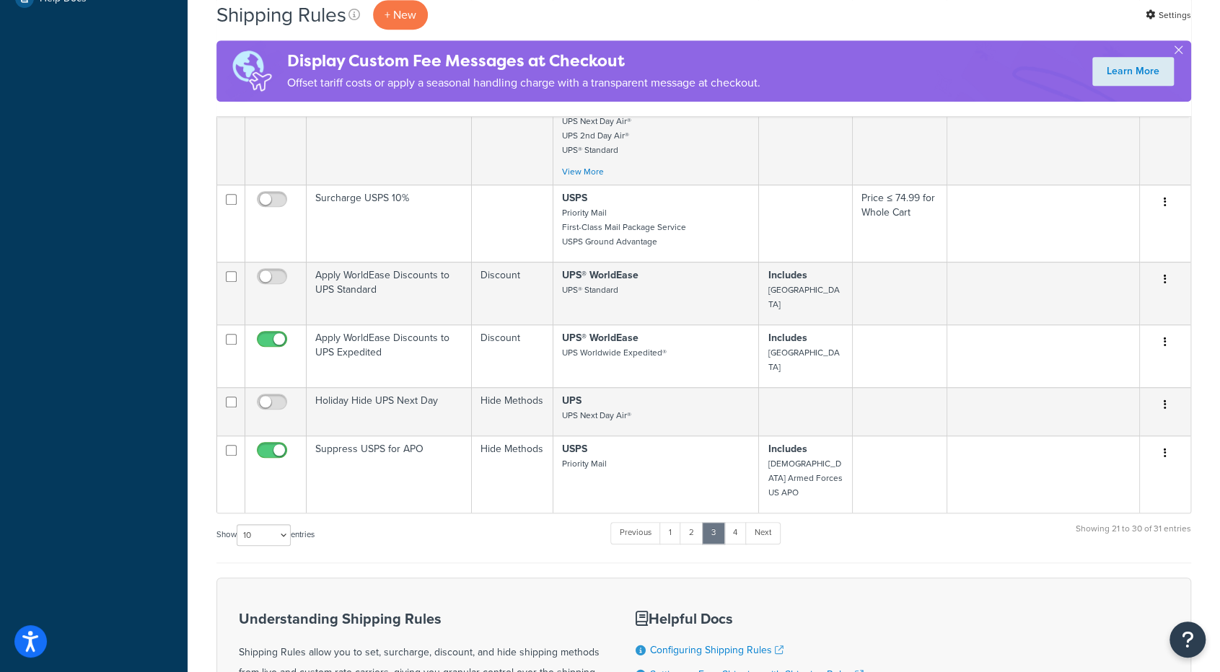
scroll to position [540, 0]
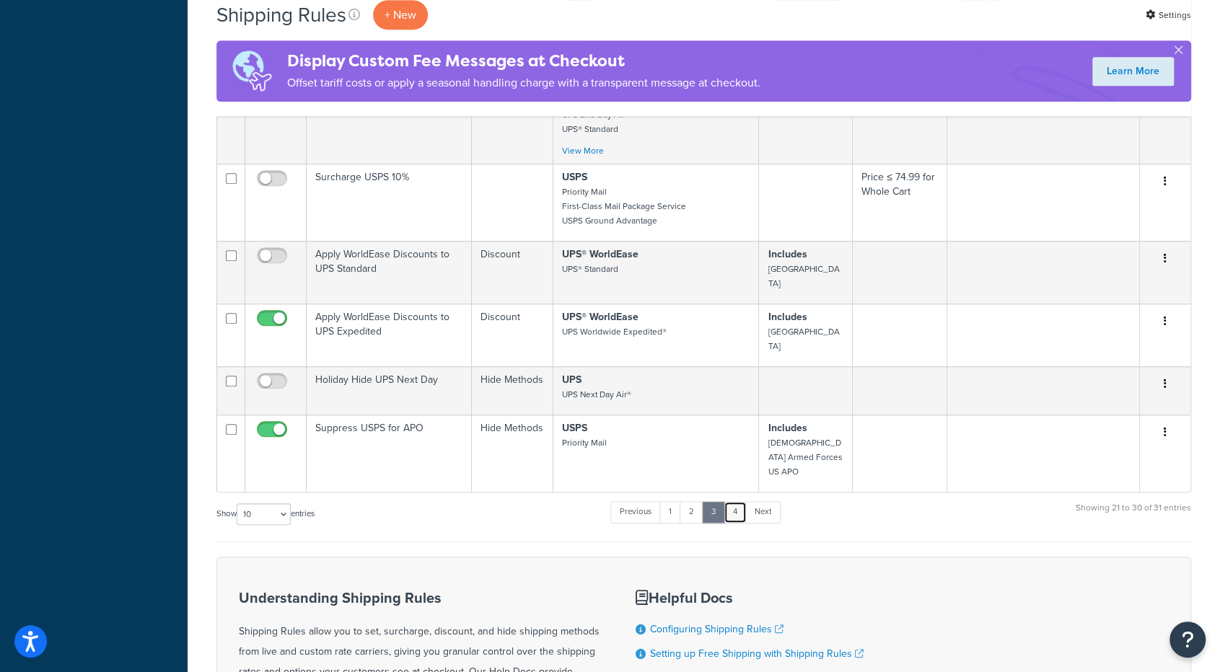
click at [739, 501] on link "4" at bounding box center [734, 512] width 23 height 22
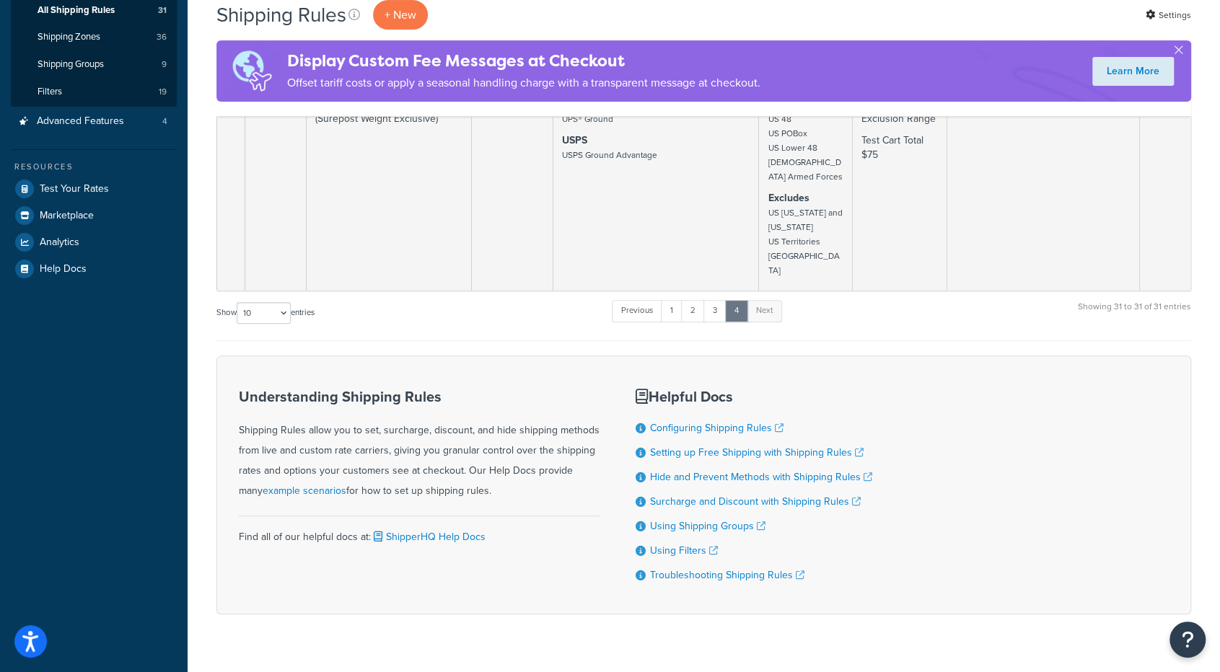
scroll to position [0, 0]
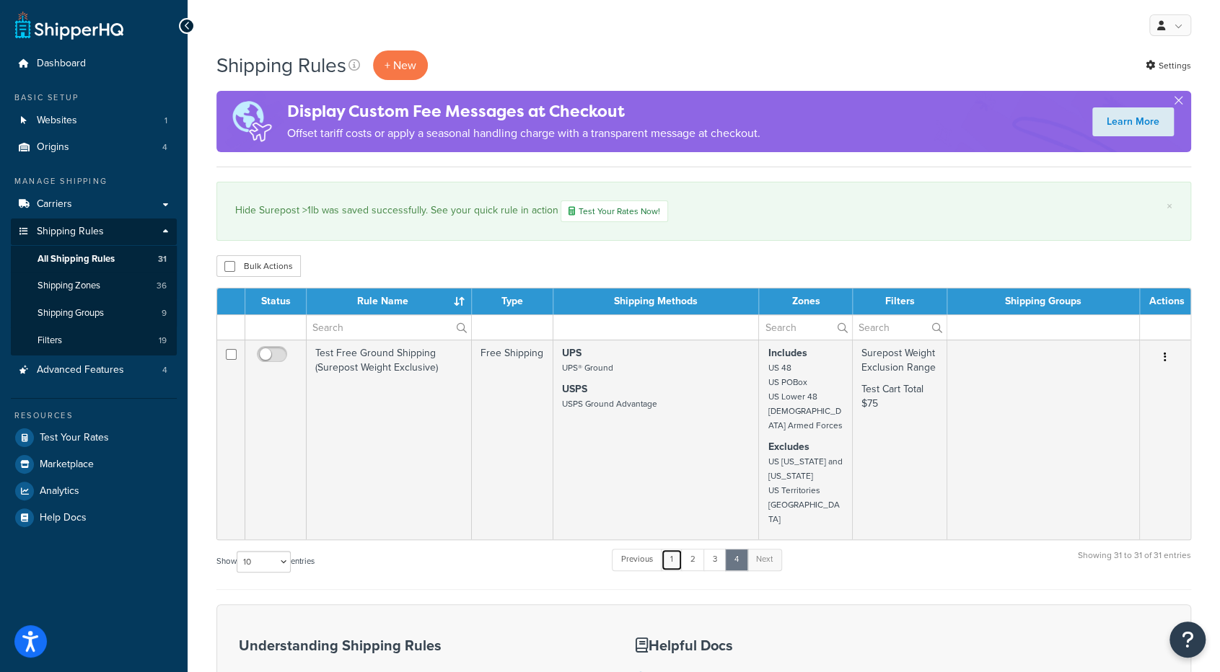
click at [677, 549] on link "1" at bounding box center [672, 560] width 22 height 22
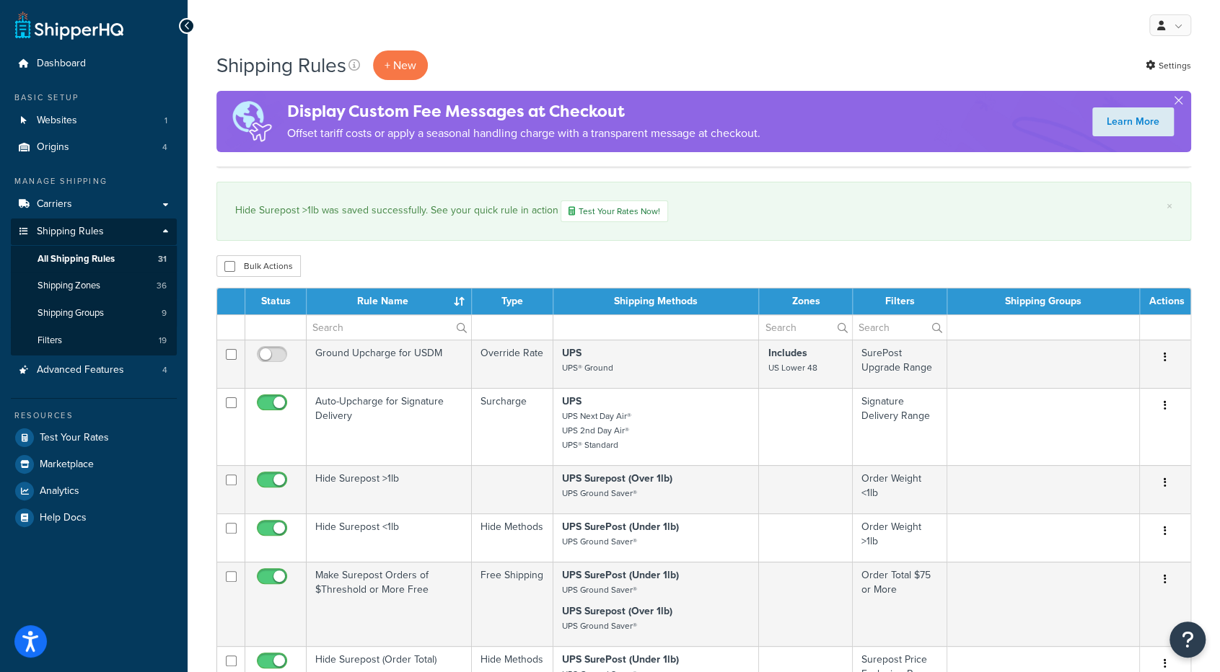
scroll to position [980, 0]
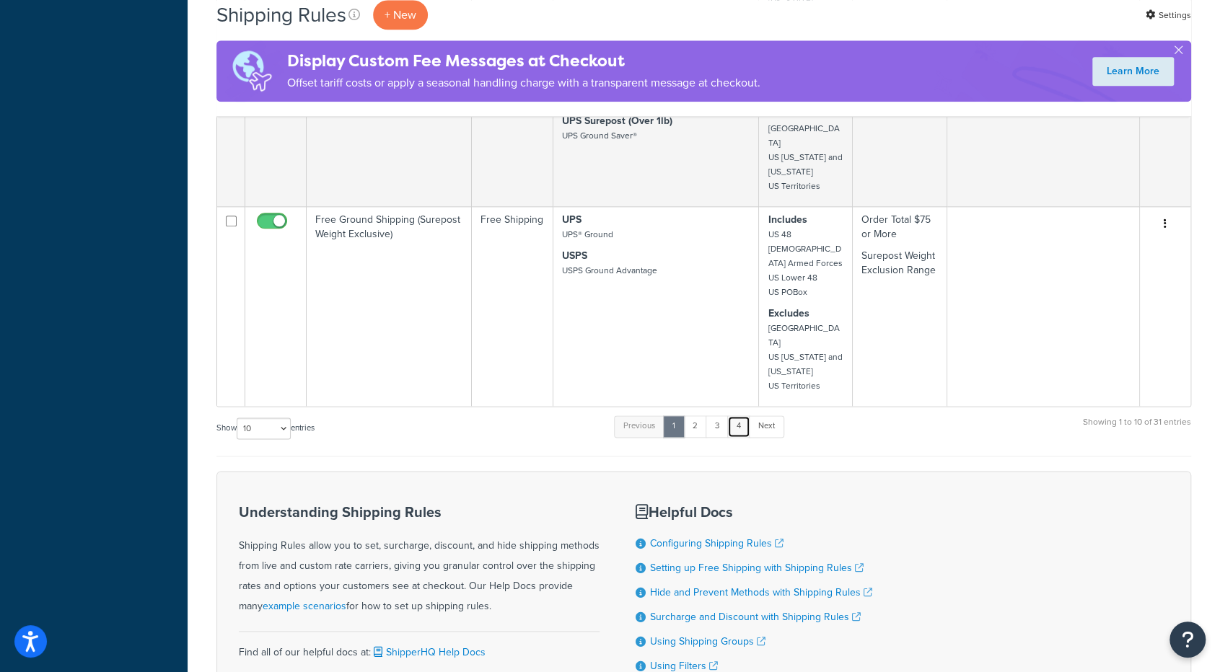
click at [742, 415] on link "4" at bounding box center [738, 426] width 23 height 22
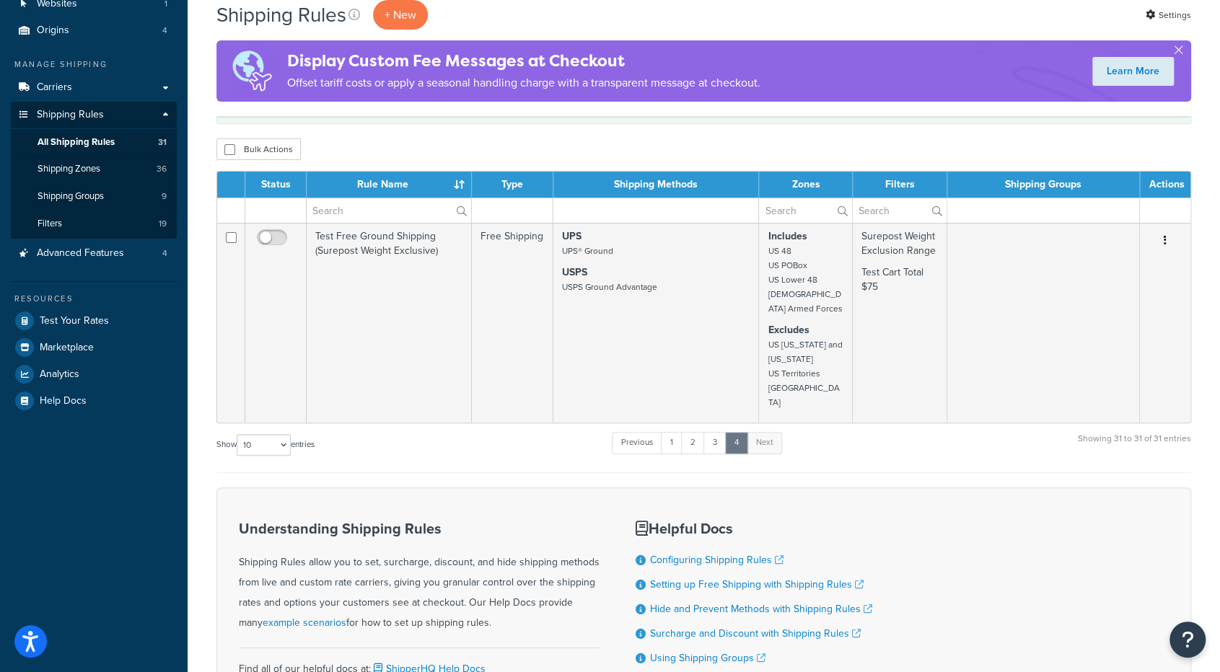
scroll to position [116, 0]
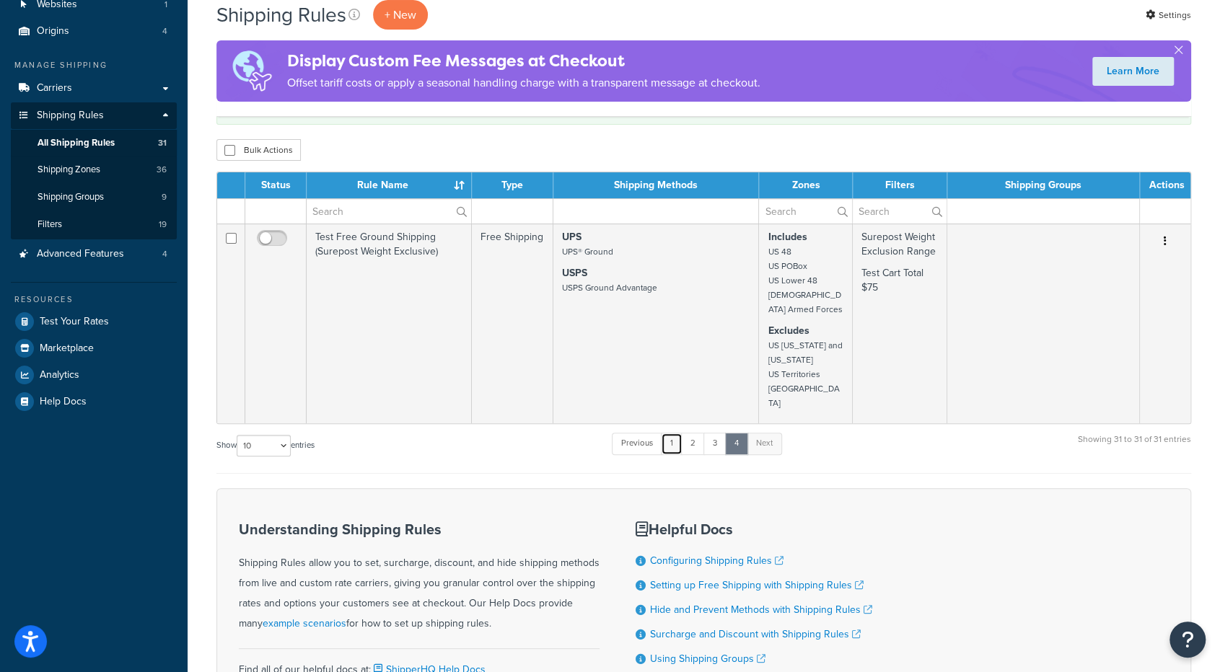
click at [677, 433] on link "1" at bounding box center [672, 444] width 22 height 22
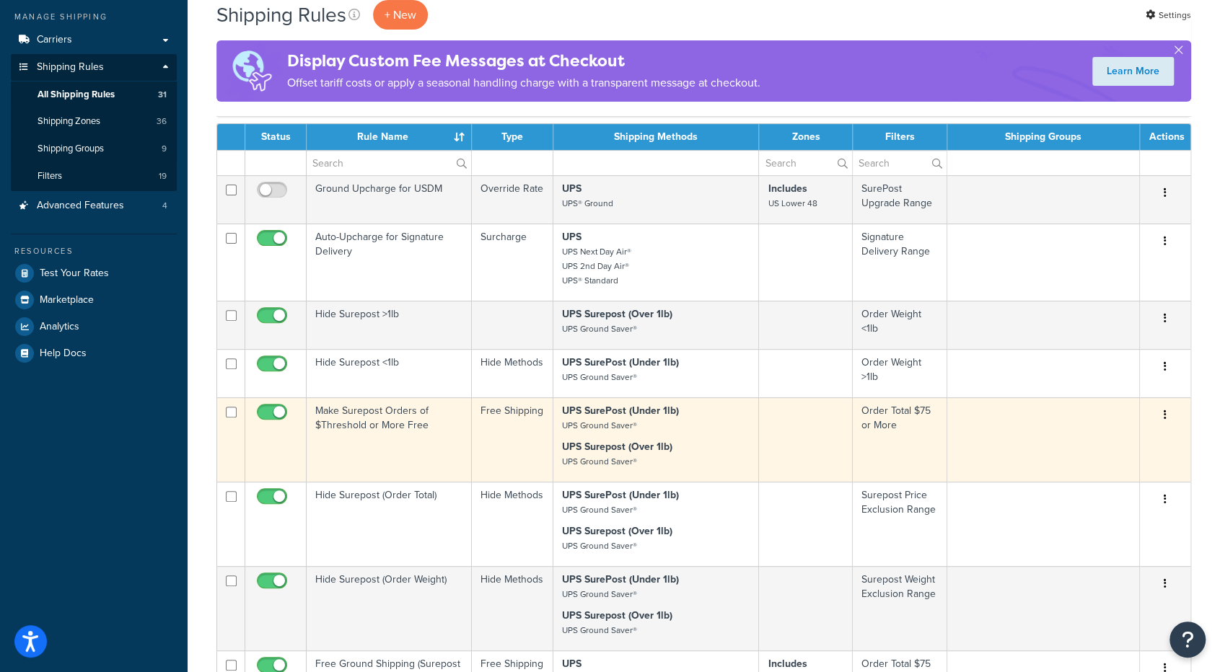
scroll to position [164, 0]
